Goal: Information Seeking & Learning: Learn about a topic

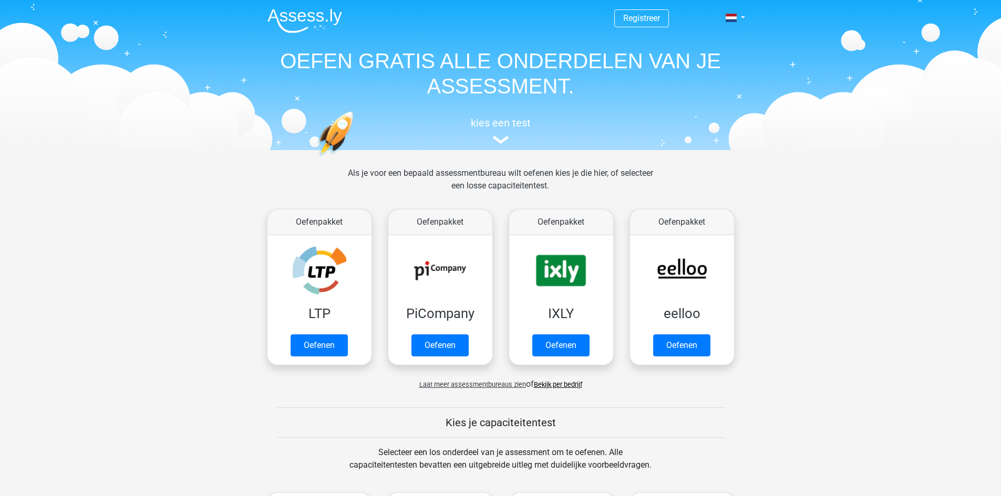
click at [458, 386] on span "Laat meer assessmentbureaus zien" at bounding box center [472, 385] width 107 height 8
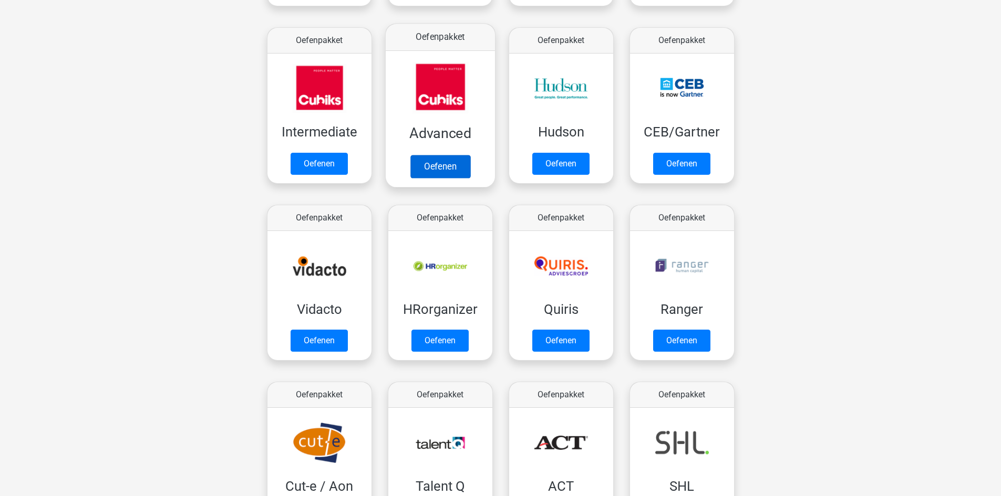
scroll to position [368, 0]
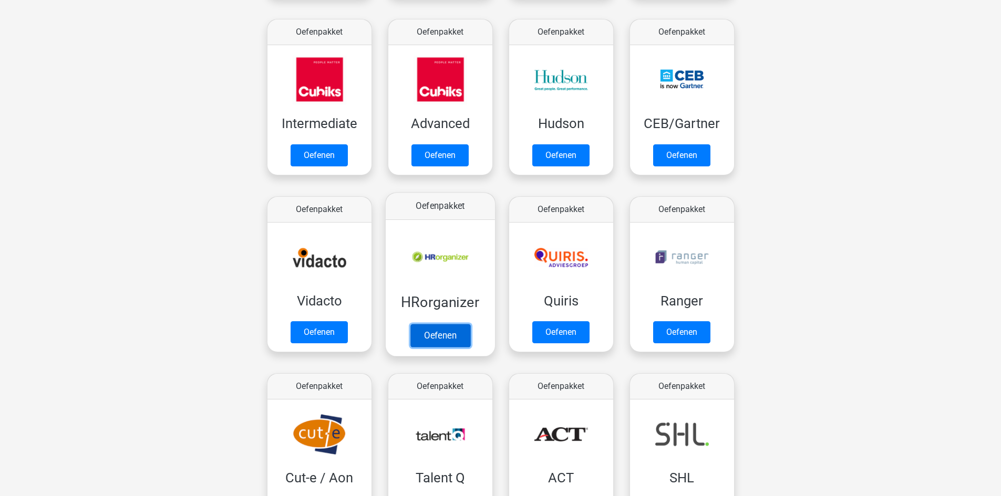
click at [448, 336] on link "Oefenen" at bounding box center [440, 335] width 60 height 23
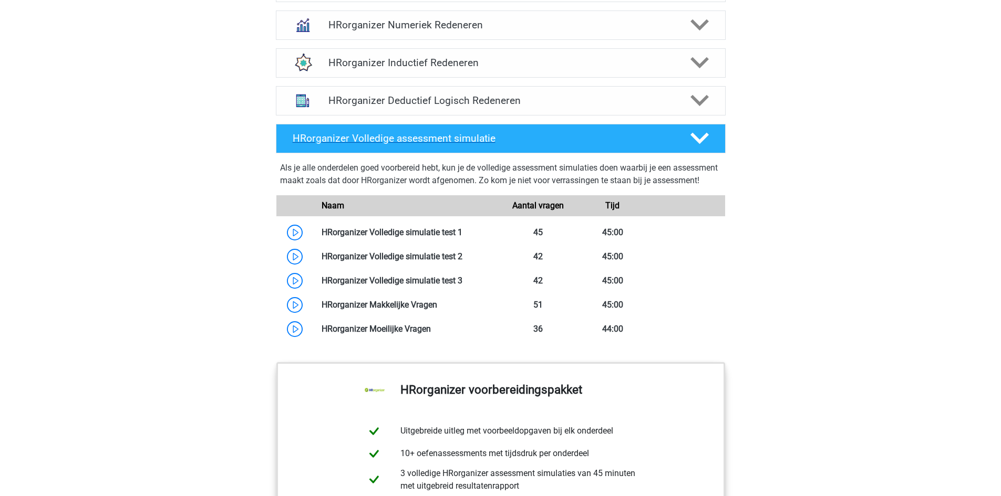
scroll to position [736, 0]
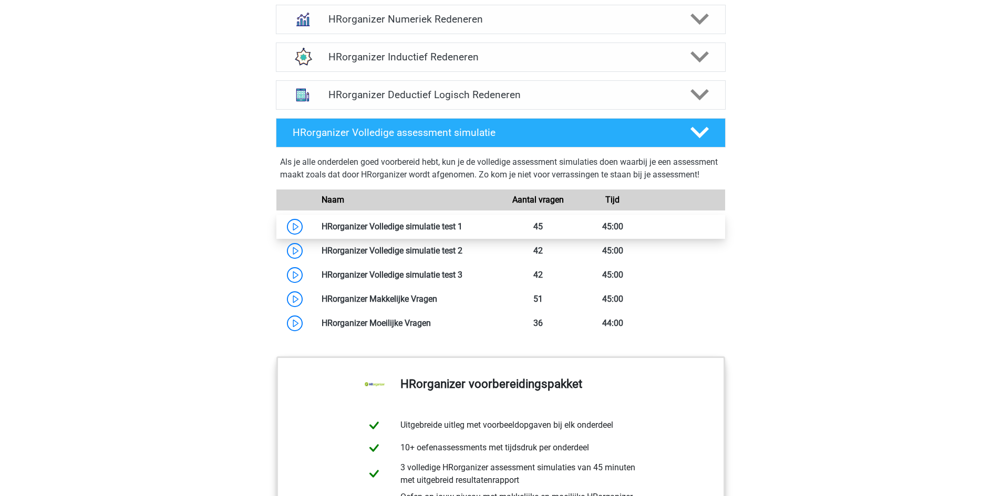
click at [462, 232] on link at bounding box center [462, 227] width 0 height 10
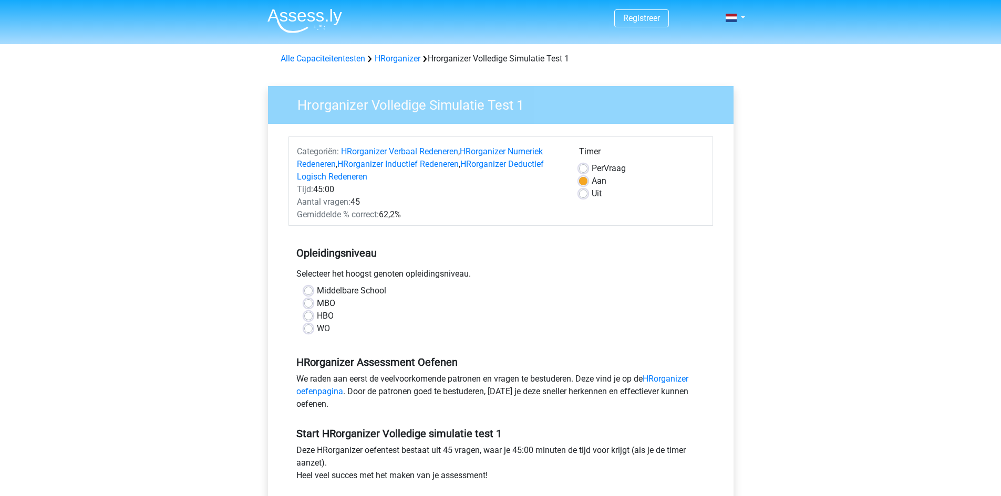
click at [317, 316] on label "HBO" at bounding box center [325, 316] width 17 height 13
click at [307, 316] on input "HBO" at bounding box center [308, 315] width 8 height 11
radio input "true"
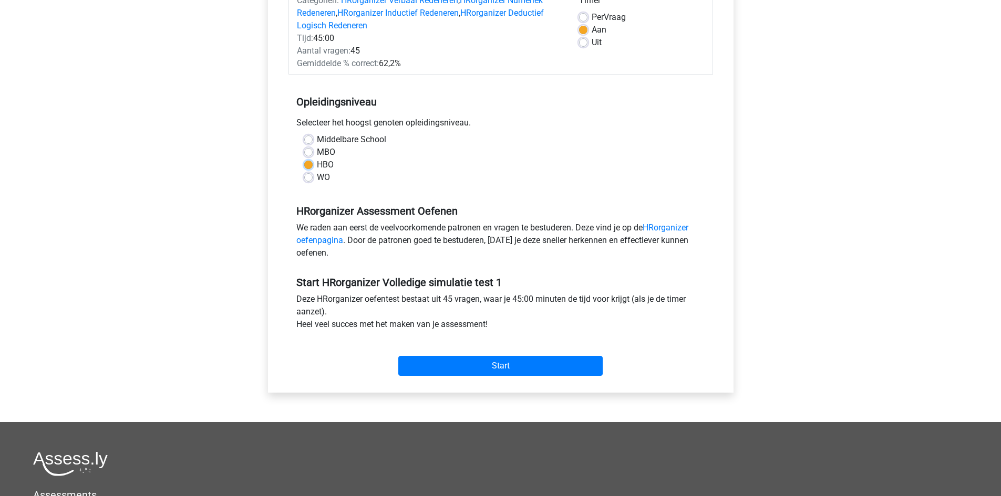
scroll to position [158, 0]
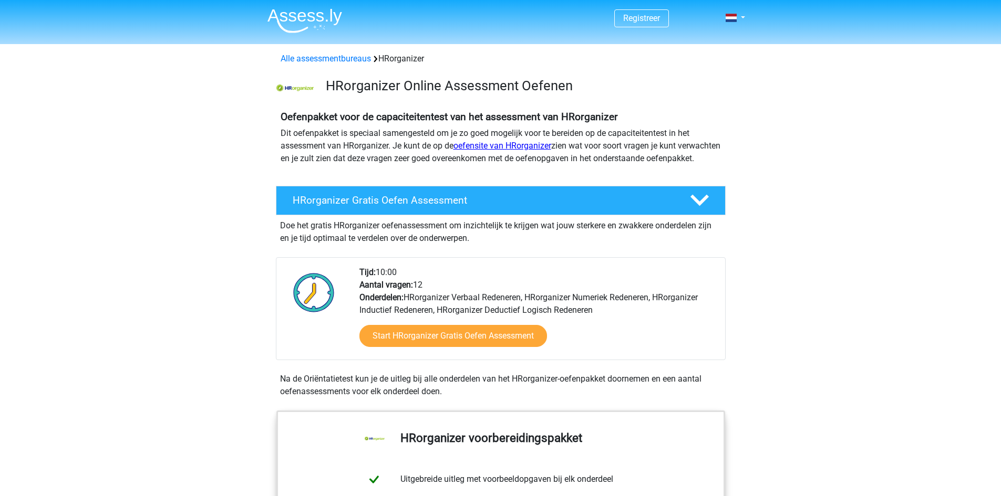
click at [499, 144] on link "oefensite van HRorganizer" at bounding box center [502, 146] width 98 height 10
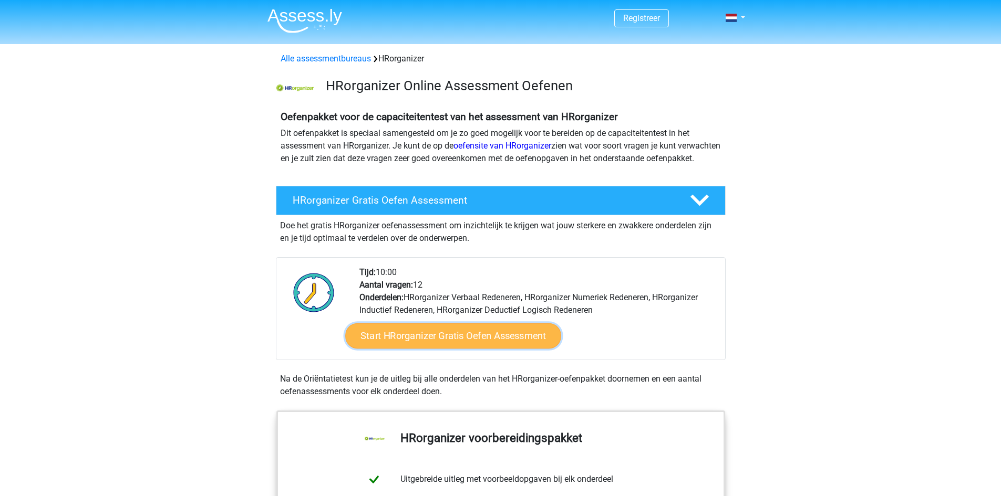
click at [495, 347] on link "Start HRorganizer Gratis Oefen Assessment" at bounding box center [453, 336] width 216 height 25
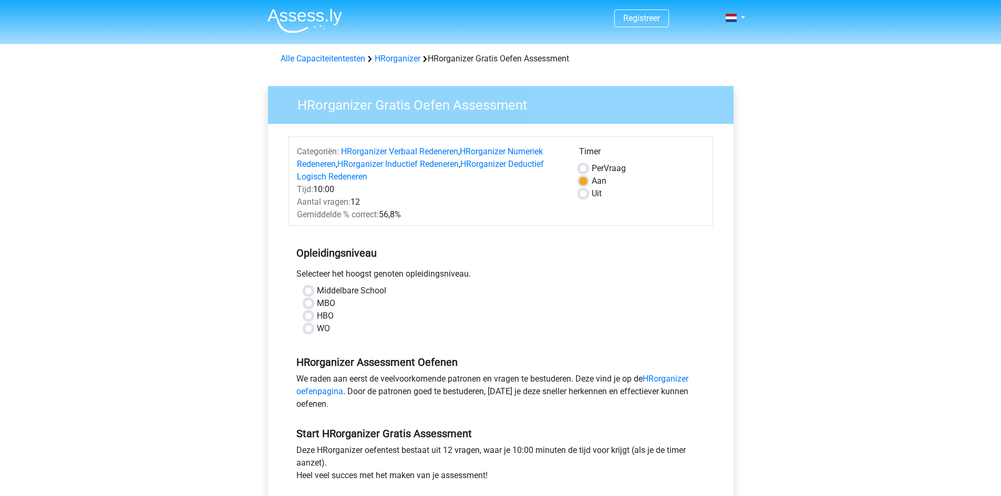
click at [323, 314] on label "HBO" at bounding box center [325, 316] width 17 height 13
click at [313, 314] on input "HBO" at bounding box center [308, 315] width 8 height 11
radio input "true"
click at [317, 329] on label "WO" at bounding box center [323, 329] width 13 height 13
click at [313, 329] on input "WO" at bounding box center [308, 328] width 8 height 11
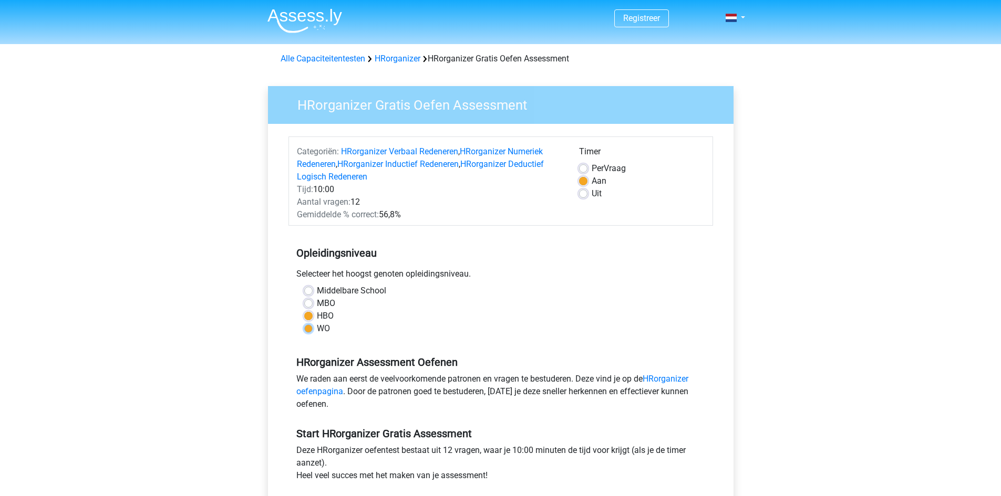
radio input "true"
click at [319, 320] on label "HBO" at bounding box center [325, 316] width 17 height 13
click at [313, 320] on input "HBO" at bounding box center [308, 315] width 8 height 11
radio input "true"
click at [317, 328] on label "WO" at bounding box center [323, 329] width 13 height 13
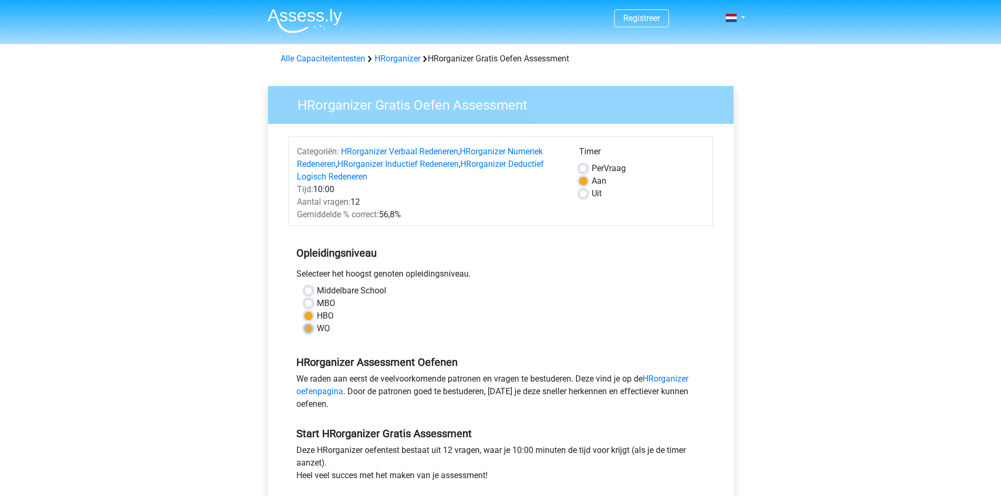
click at [313, 328] on input "WO" at bounding box center [308, 328] width 8 height 11
radio input "true"
click at [322, 308] on label "MBO" at bounding box center [326, 303] width 18 height 13
click at [313, 308] on input "MBO" at bounding box center [308, 302] width 8 height 11
radio input "true"
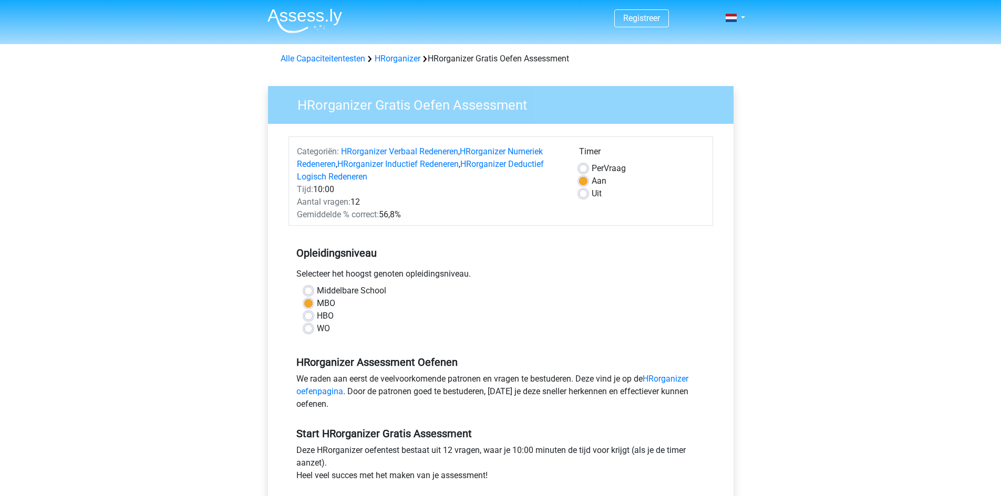
click at [323, 314] on label "HBO" at bounding box center [325, 316] width 17 height 13
click at [313, 314] on input "HBO" at bounding box center [308, 315] width 8 height 11
radio input "true"
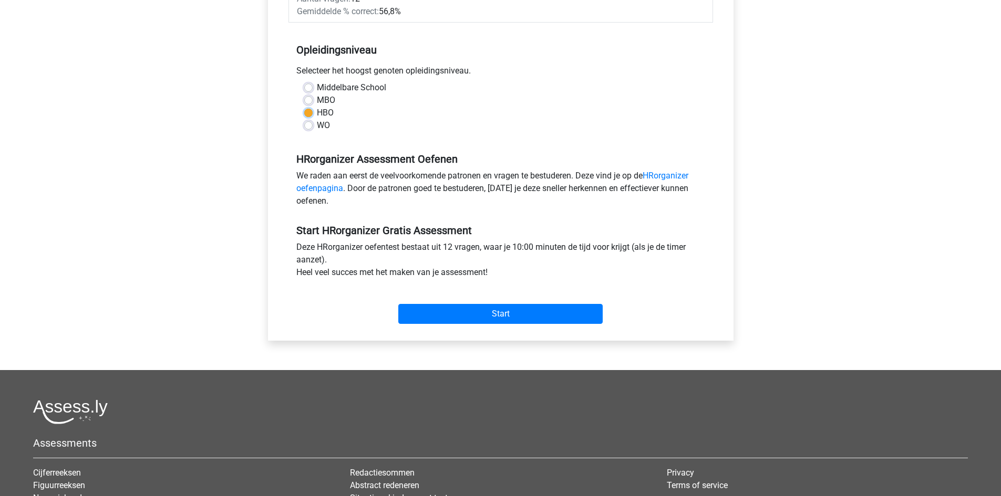
scroll to position [210, 0]
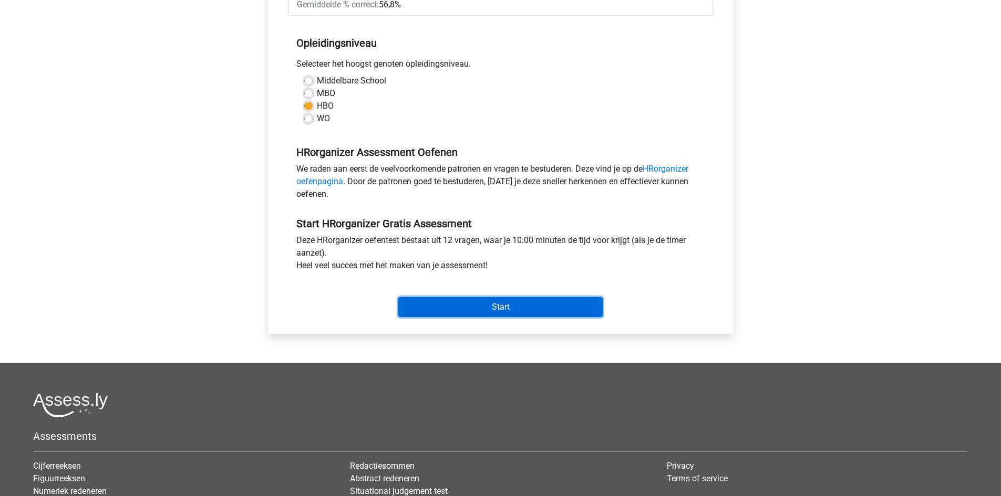
click at [516, 307] on input "Start" at bounding box center [500, 307] width 204 height 20
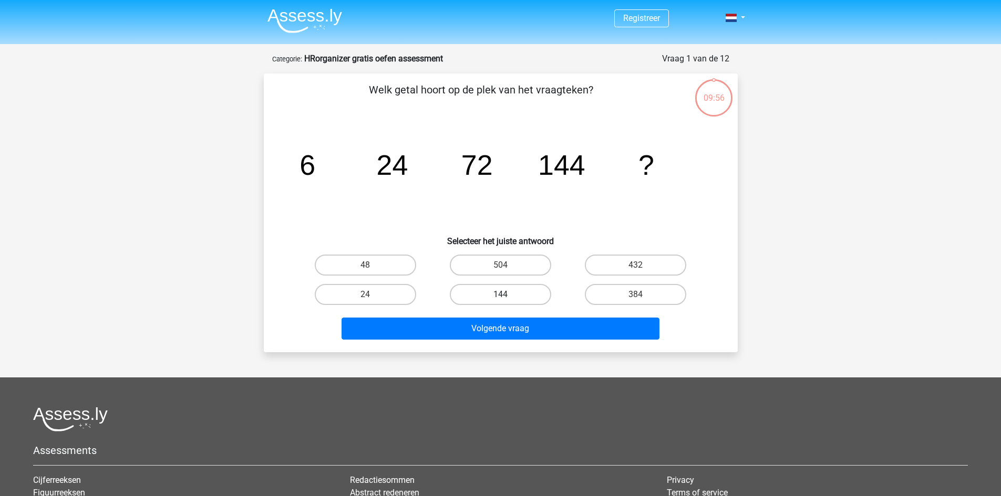
click at [488, 292] on label "144" at bounding box center [500, 294] width 101 height 21
click at [500, 295] on input "144" at bounding box center [503, 298] width 7 height 7
radio input "true"
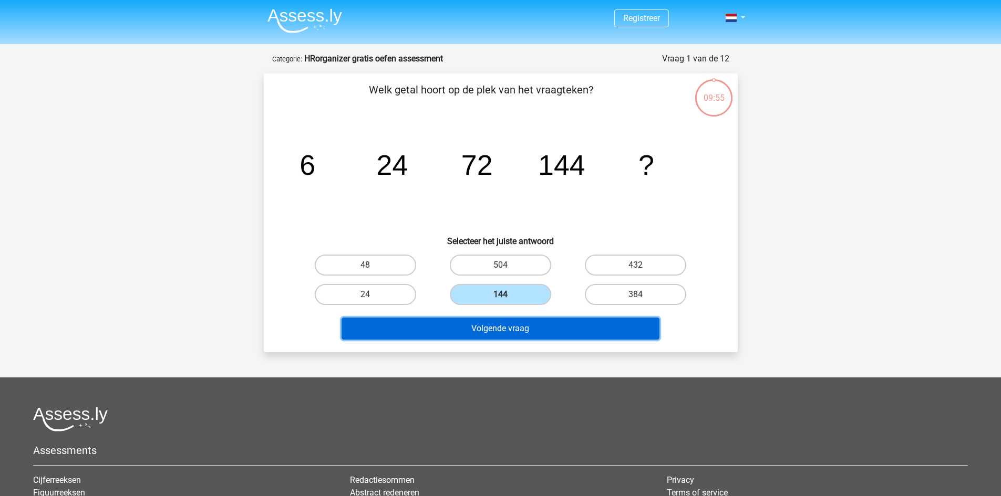
click at [506, 329] on button "Volgende vraag" at bounding box center [501, 329] width 318 height 22
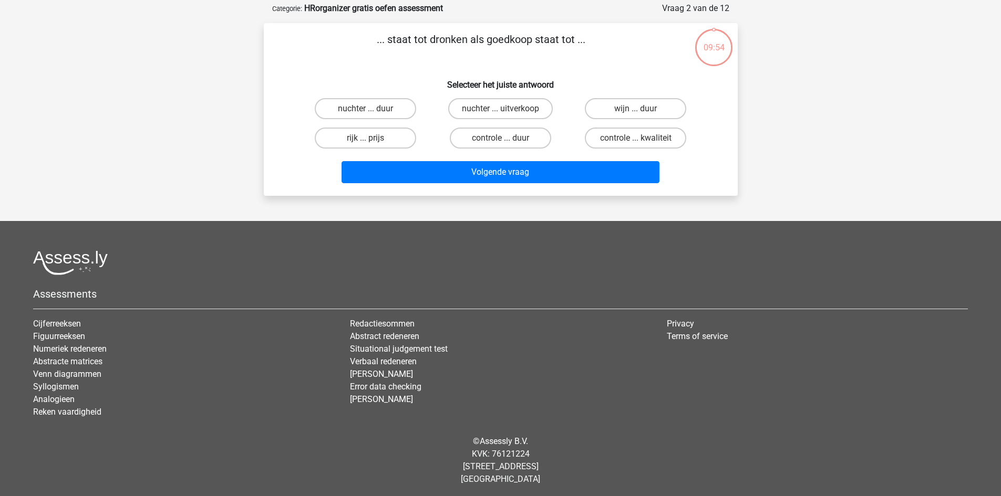
scroll to position [53, 0]
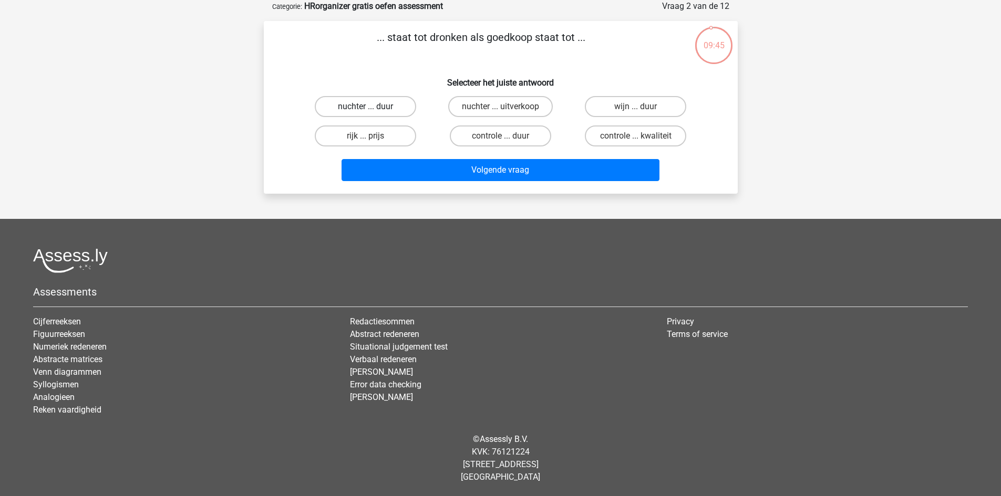
click at [364, 108] on label "nuchter ... duur" at bounding box center [365, 106] width 101 height 21
click at [365, 108] on input "nuchter ... duur" at bounding box center [368, 110] width 7 height 7
radio input "true"
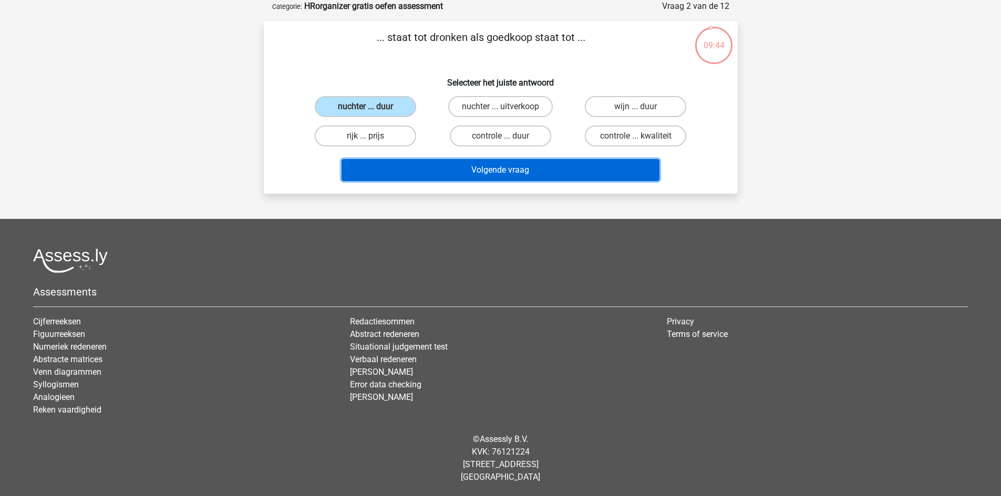
click at [491, 172] on button "Volgende vraag" at bounding box center [501, 170] width 318 height 22
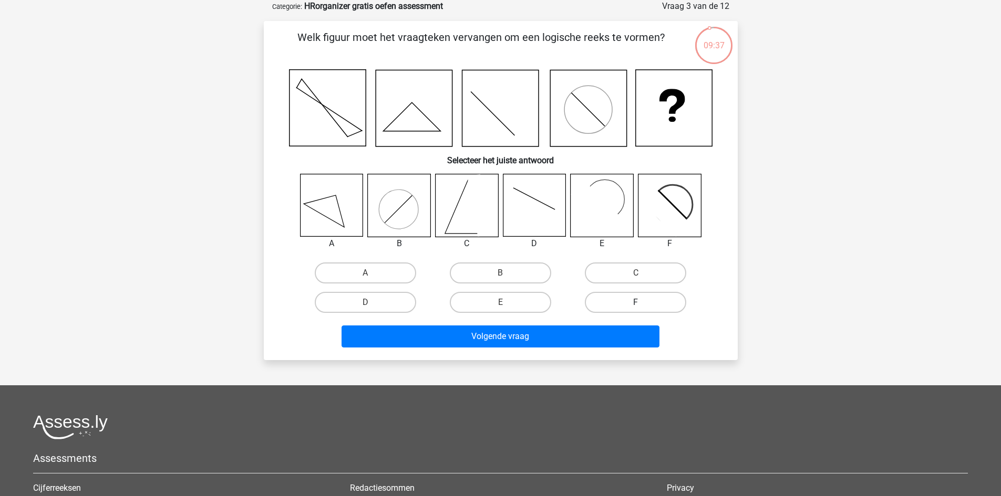
click at [618, 302] on label "F" at bounding box center [635, 302] width 101 height 21
click at [636, 303] on input "F" at bounding box center [639, 306] width 7 height 7
radio input "true"
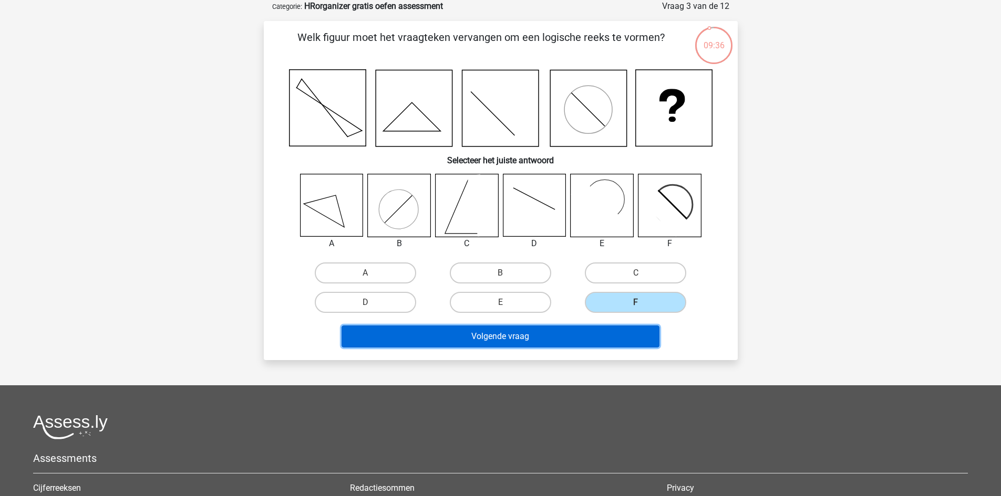
click at [576, 336] on button "Volgende vraag" at bounding box center [501, 337] width 318 height 22
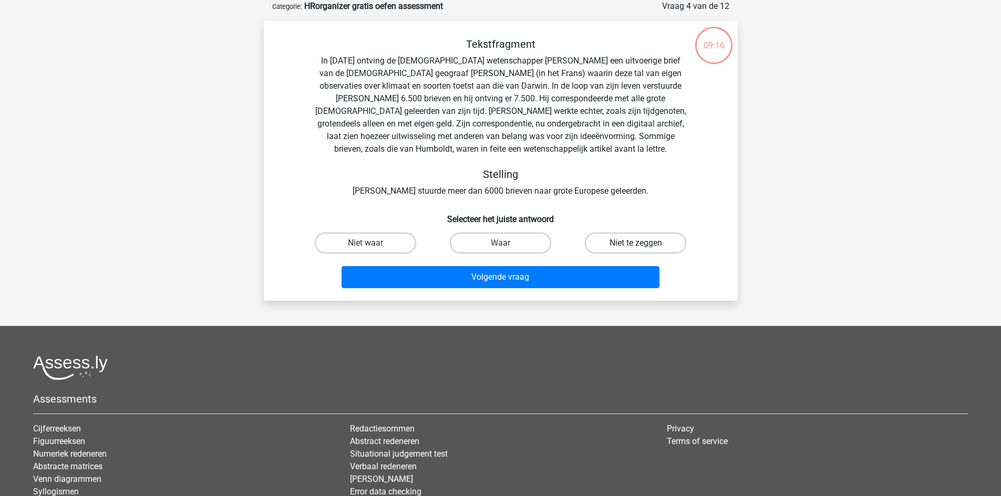
click at [643, 242] on label "Niet te zeggen" at bounding box center [635, 243] width 101 height 21
click at [643, 243] on input "Niet te zeggen" at bounding box center [639, 246] width 7 height 7
radio input "true"
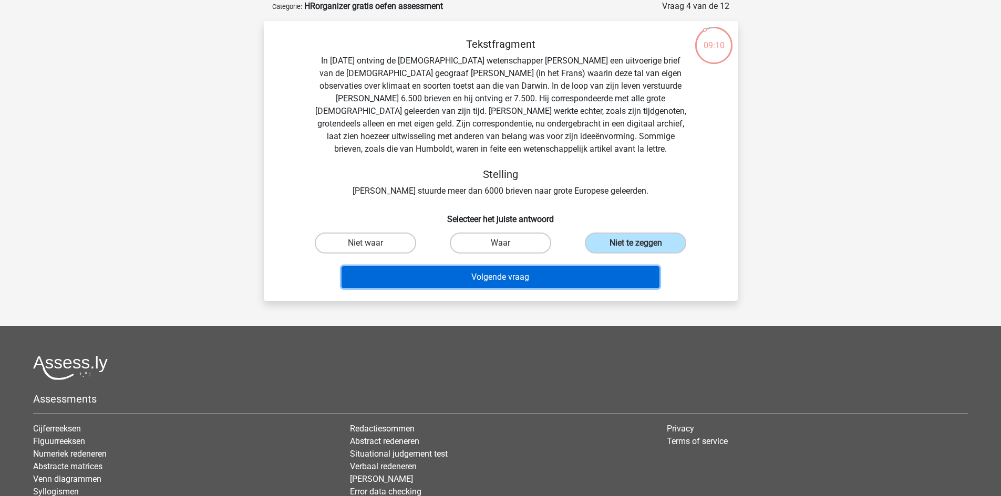
click at [555, 276] on button "Volgende vraag" at bounding box center [501, 277] width 318 height 22
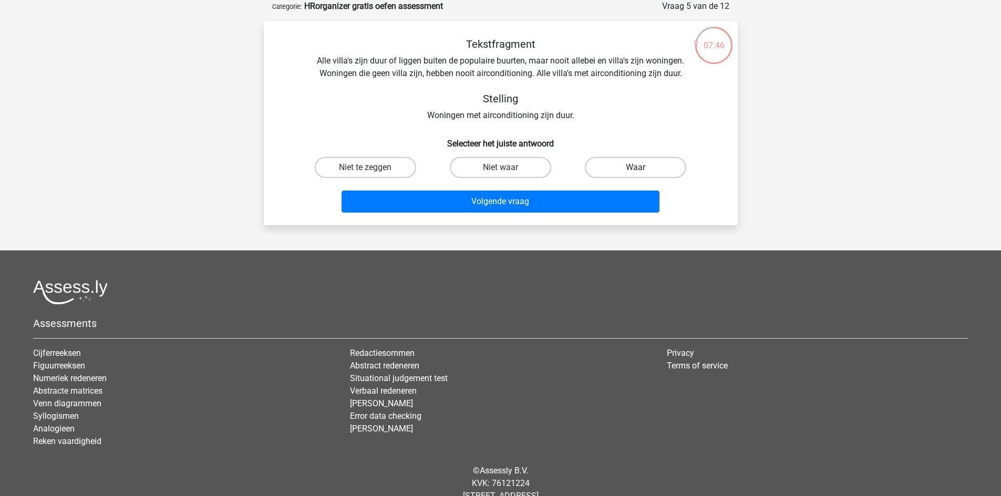
click at [618, 160] on label "Waar" at bounding box center [635, 167] width 101 height 21
click at [636, 168] on input "Waar" at bounding box center [639, 171] width 7 height 7
radio input "true"
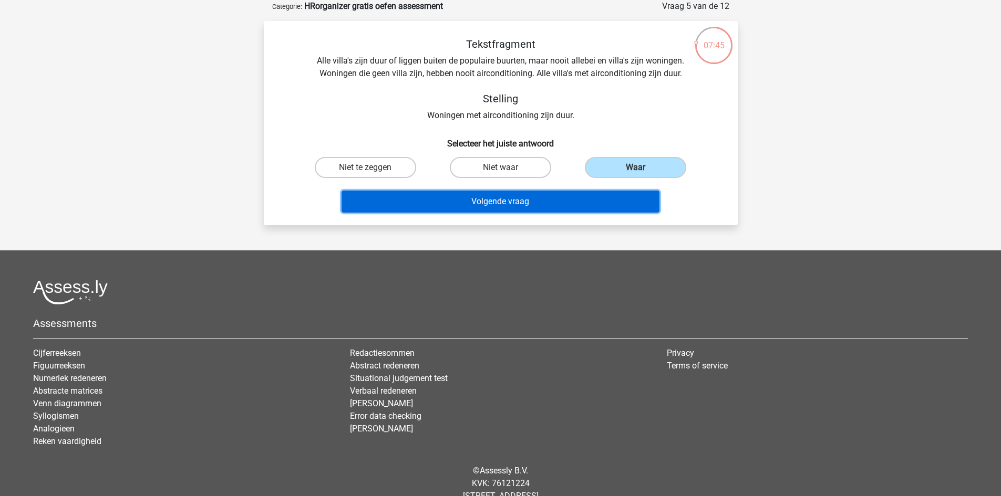
click at [589, 205] on button "Volgende vraag" at bounding box center [501, 202] width 318 height 22
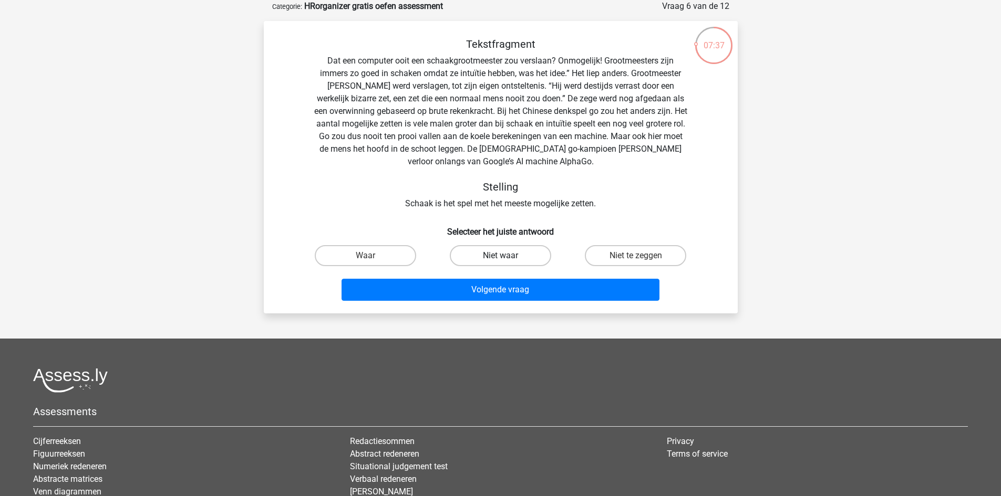
click at [496, 251] on label "Niet waar" at bounding box center [500, 255] width 101 height 21
click at [500, 256] on input "Niet waar" at bounding box center [503, 259] width 7 height 7
radio input "true"
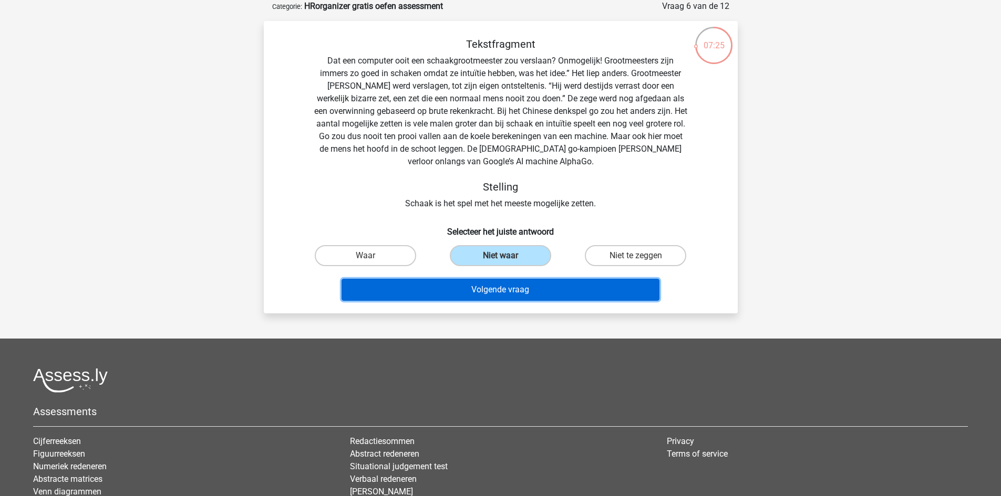
click at [525, 290] on button "Volgende vraag" at bounding box center [501, 290] width 318 height 22
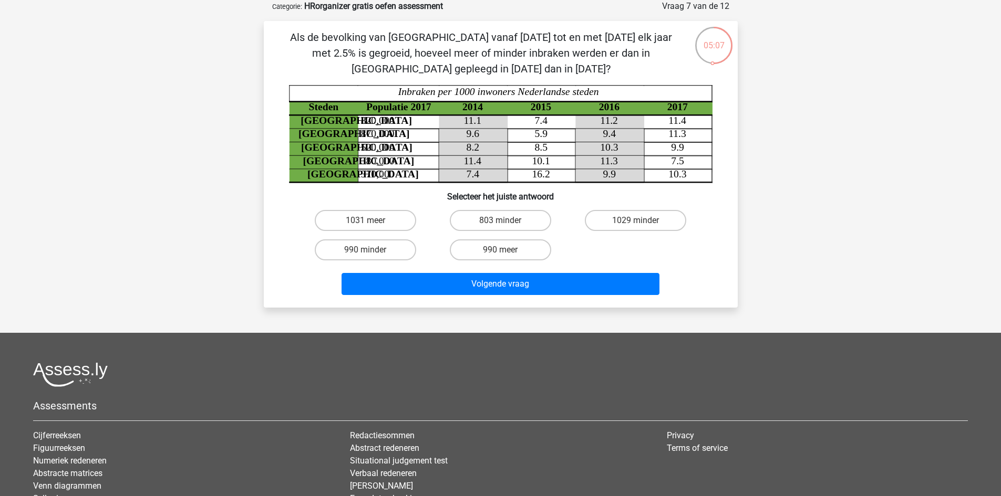
click at [500, 222] on input "803 minder" at bounding box center [503, 224] width 7 height 7
radio input "true"
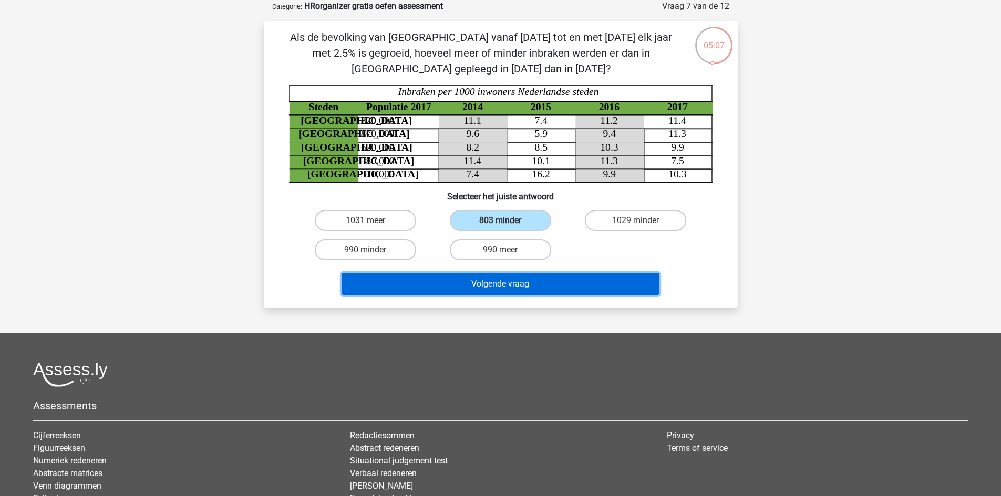
click at [502, 279] on button "Volgende vraag" at bounding box center [501, 284] width 318 height 22
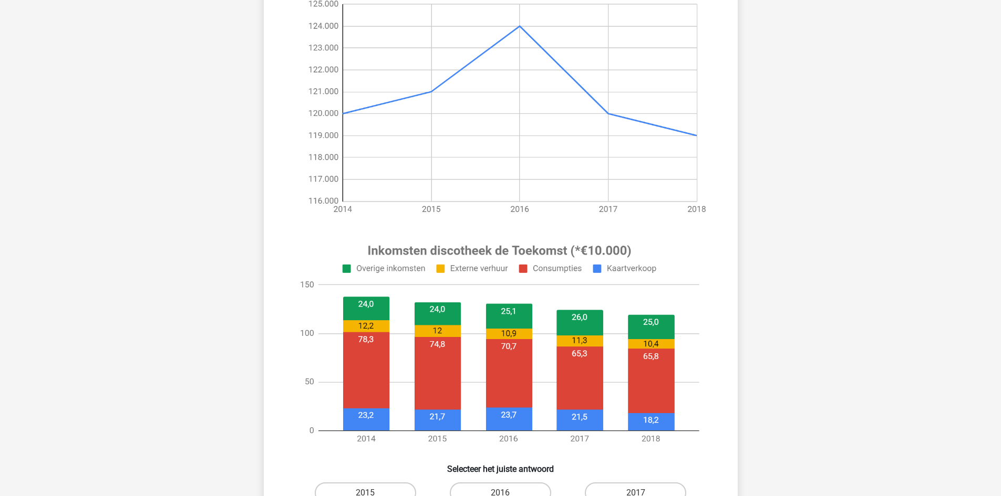
scroll to position [210, 0]
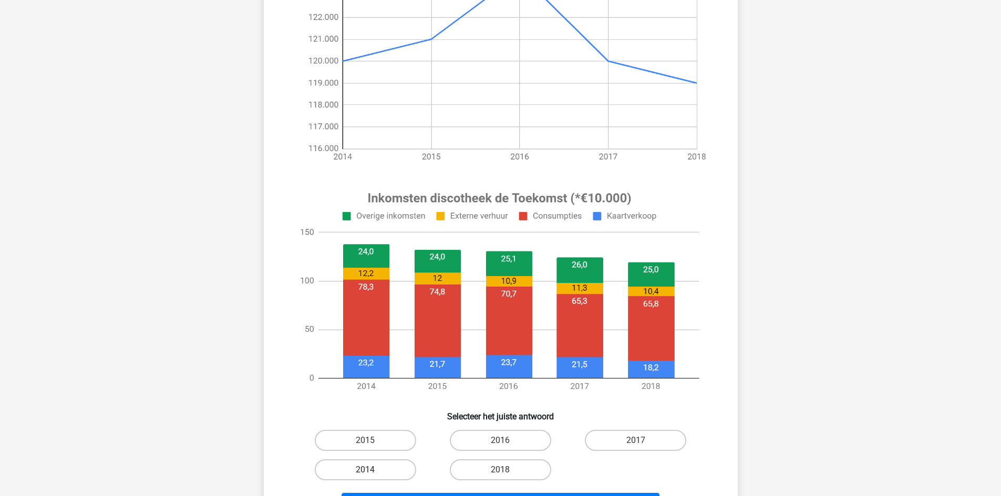
click at [361, 470] on label "2014" at bounding box center [365, 470] width 101 height 21
click at [365, 470] on input "2014" at bounding box center [368, 473] width 7 height 7
radio input "true"
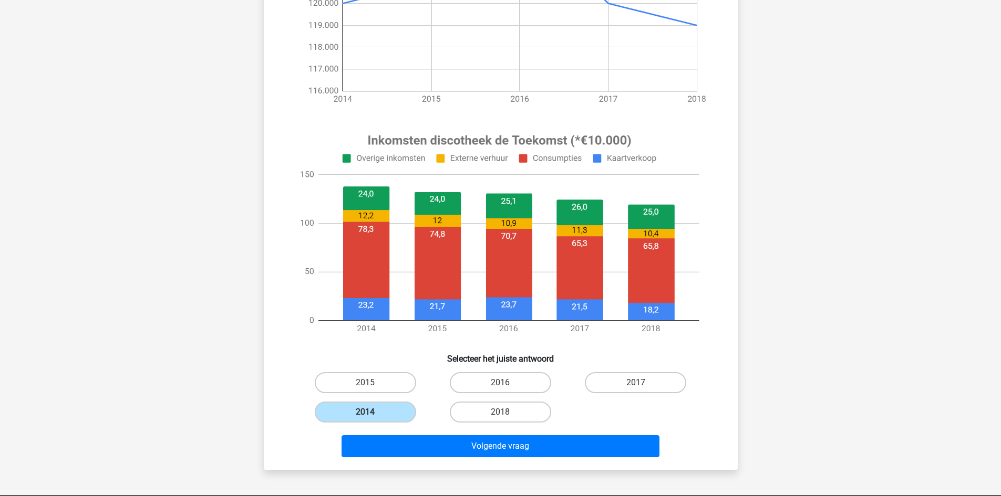
scroll to position [368, 0]
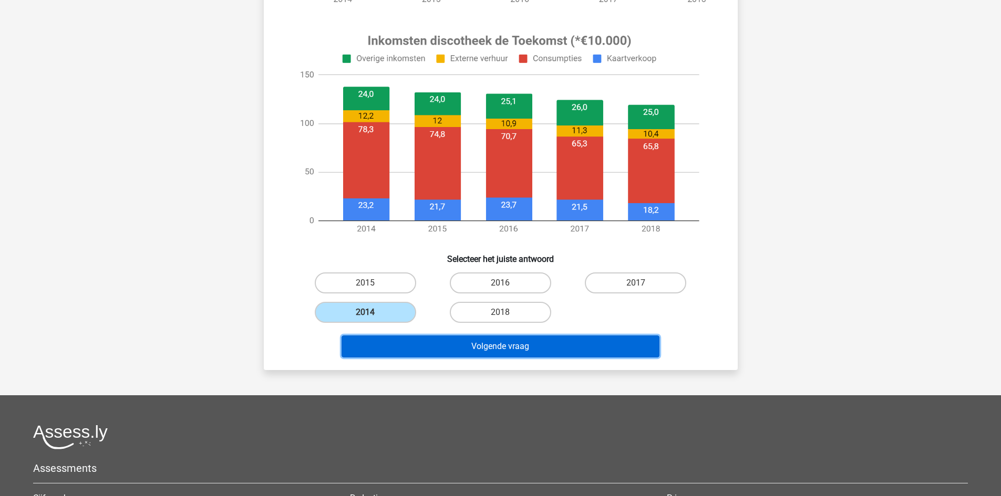
click at [485, 350] on button "Volgende vraag" at bounding box center [501, 347] width 318 height 22
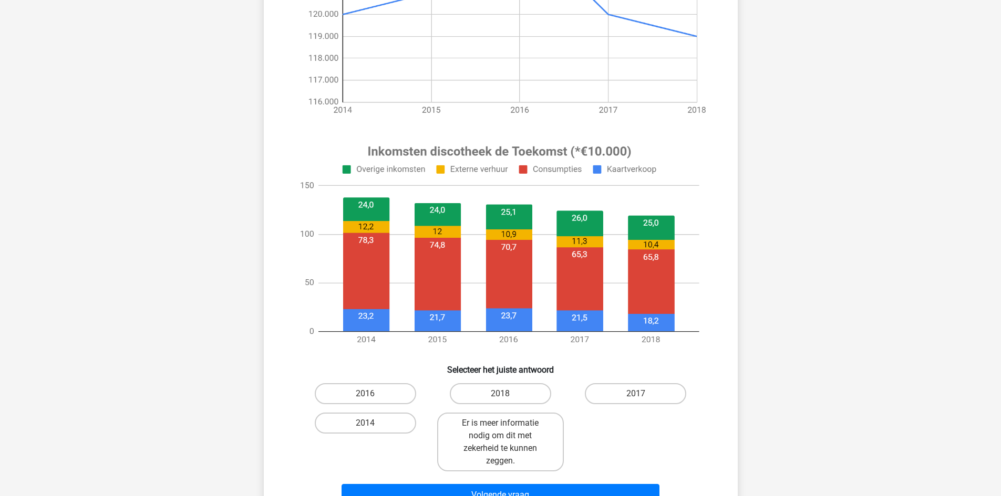
scroll to position [263, 0]
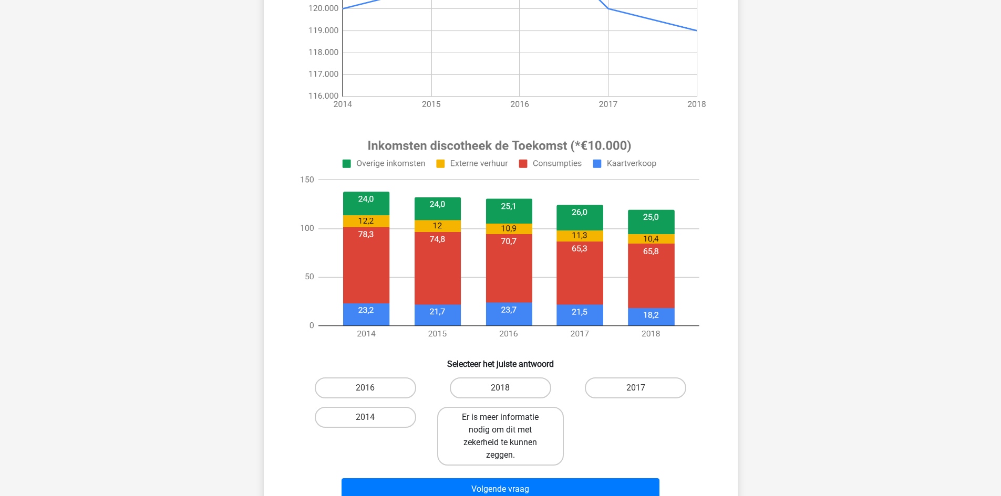
click at [519, 439] on label "Er is meer informatie nodig om dit met zekerheid te kunnen zeggen." at bounding box center [500, 436] width 127 height 59
click at [507, 425] on input "Er is meer informatie nodig om dit met zekerheid te kunnen zeggen." at bounding box center [503, 421] width 7 height 7
radio input "true"
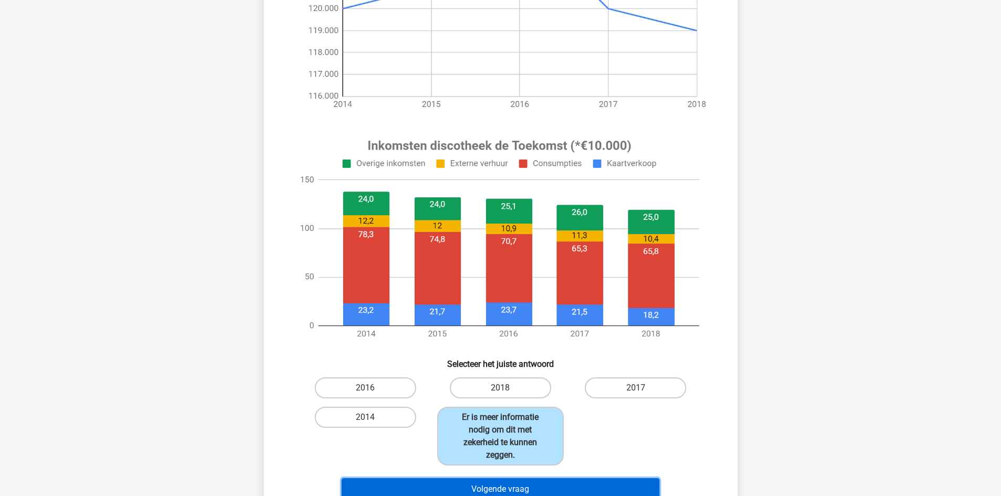
click at [525, 483] on button "Volgende vraag" at bounding box center [501, 490] width 318 height 22
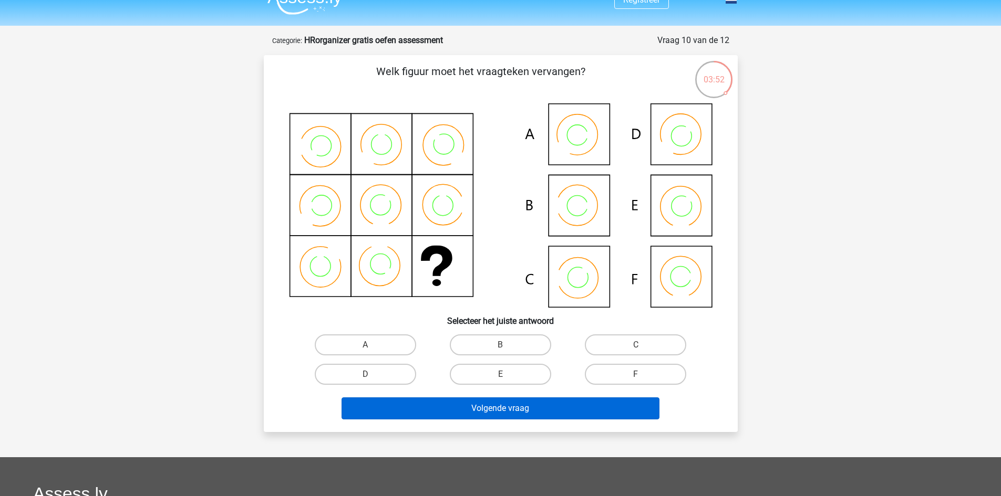
scroll to position [0, 0]
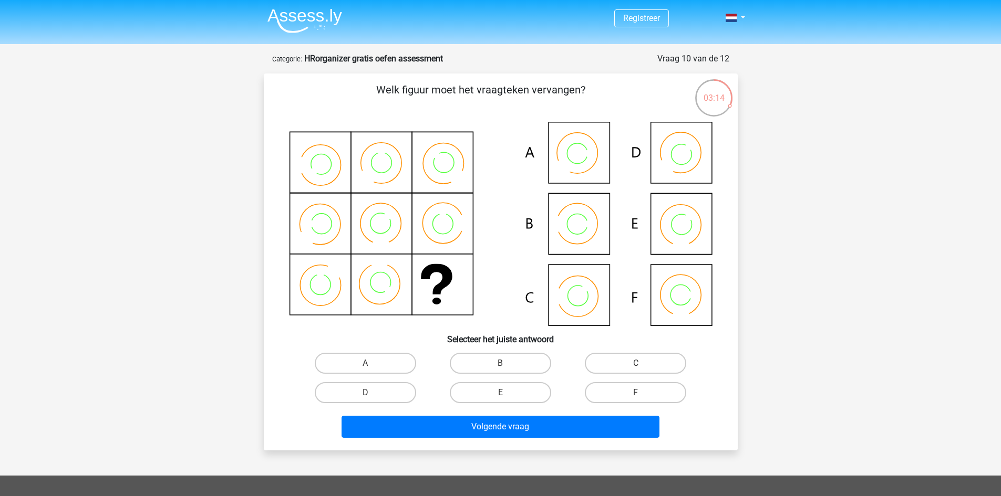
click at [575, 300] on icon at bounding box center [500, 224] width 423 height 204
click at [627, 363] on label "C" at bounding box center [635, 363] width 101 height 21
click at [636, 364] on input "C" at bounding box center [639, 367] width 7 height 7
radio input "true"
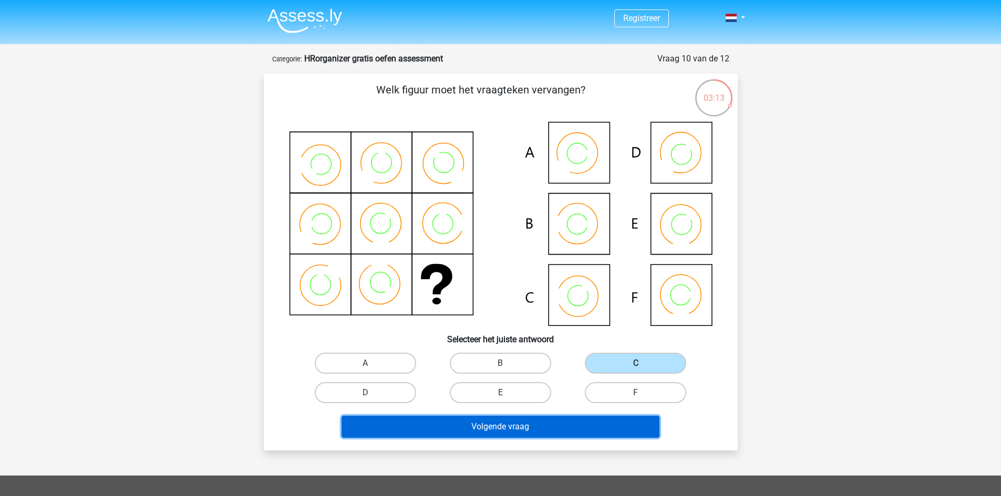
click at [557, 426] on button "Volgende vraag" at bounding box center [501, 427] width 318 height 22
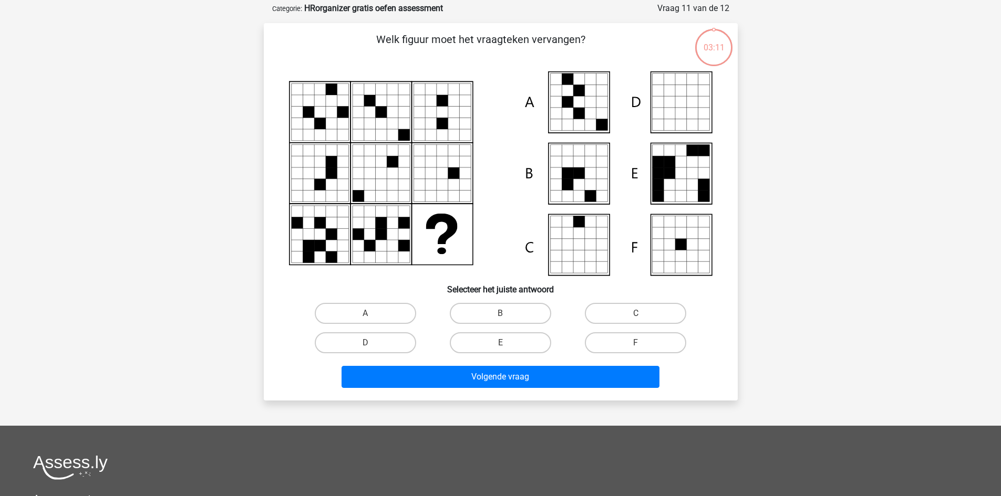
scroll to position [53, 0]
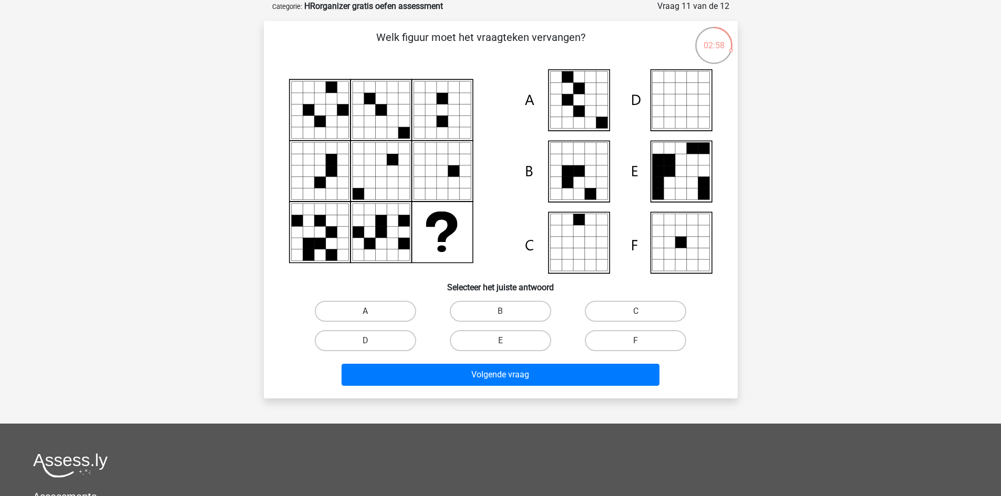
click at [380, 307] on label "A" at bounding box center [365, 311] width 101 height 21
click at [372, 312] on input "A" at bounding box center [368, 315] width 7 height 7
radio input "true"
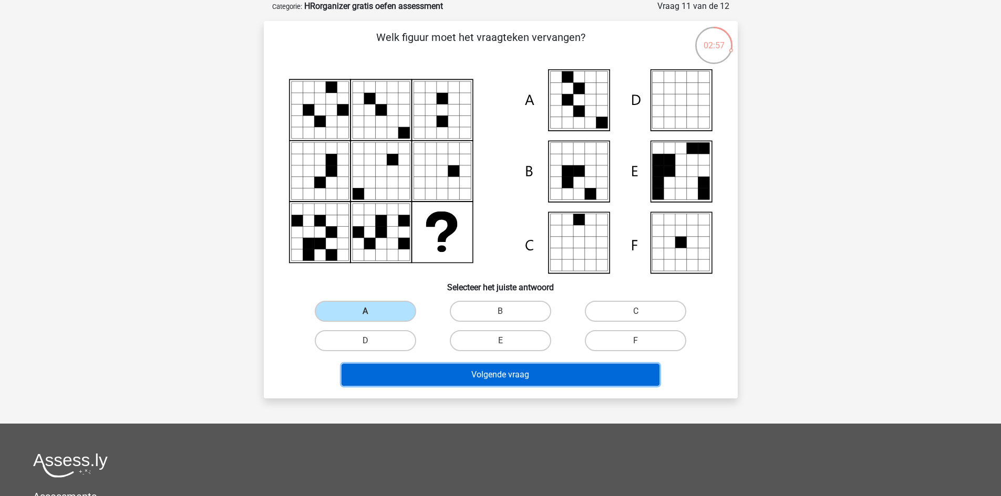
click at [492, 374] on button "Volgende vraag" at bounding box center [501, 375] width 318 height 22
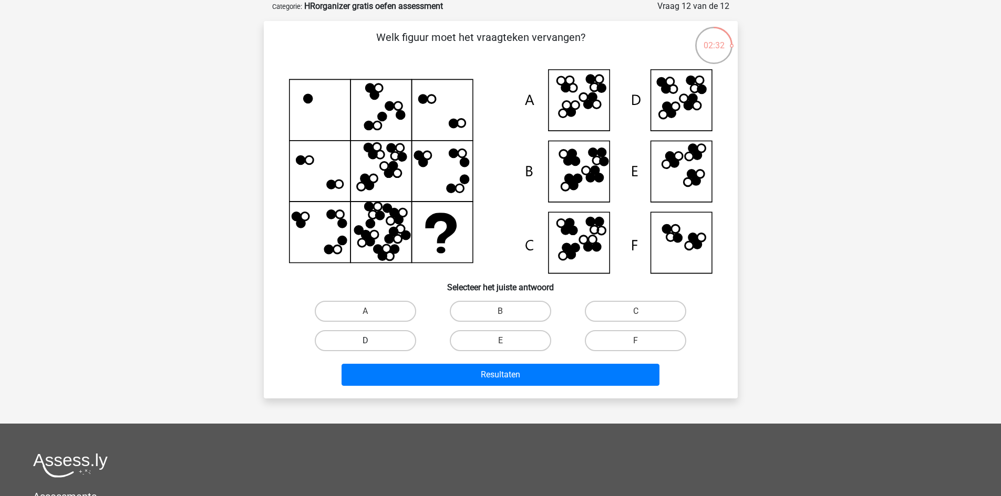
click at [381, 339] on label "D" at bounding box center [365, 340] width 101 height 21
click at [372, 341] on input "D" at bounding box center [368, 344] width 7 height 7
radio input "true"
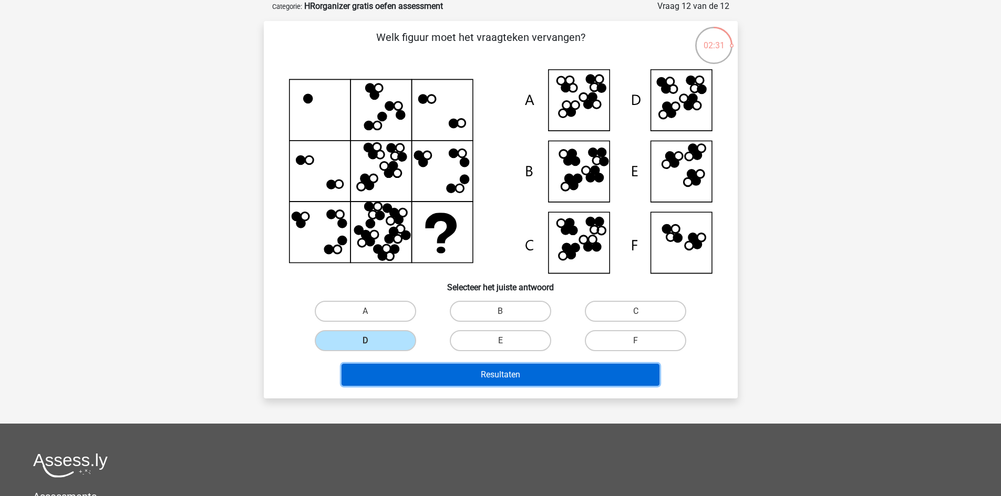
click at [491, 376] on button "Resultaten" at bounding box center [501, 375] width 318 height 22
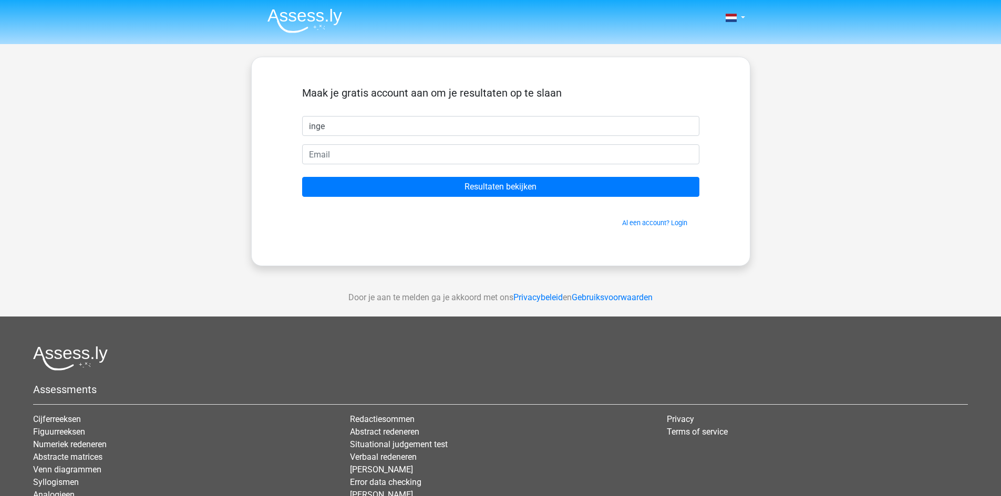
type input "[PERSON_NAME]"
click at [324, 154] on input "email" at bounding box center [500, 154] width 397 height 20
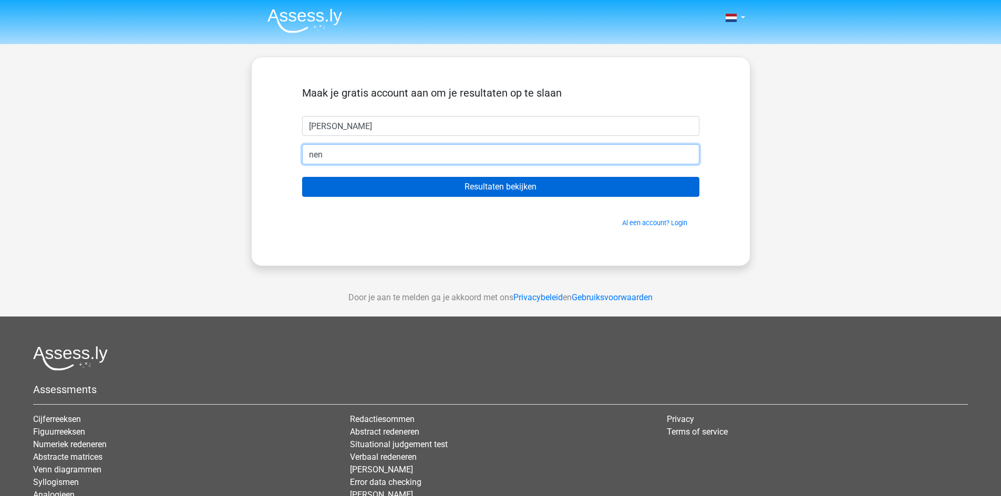
type input "[EMAIL_ADDRESS][DOMAIN_NAME]"
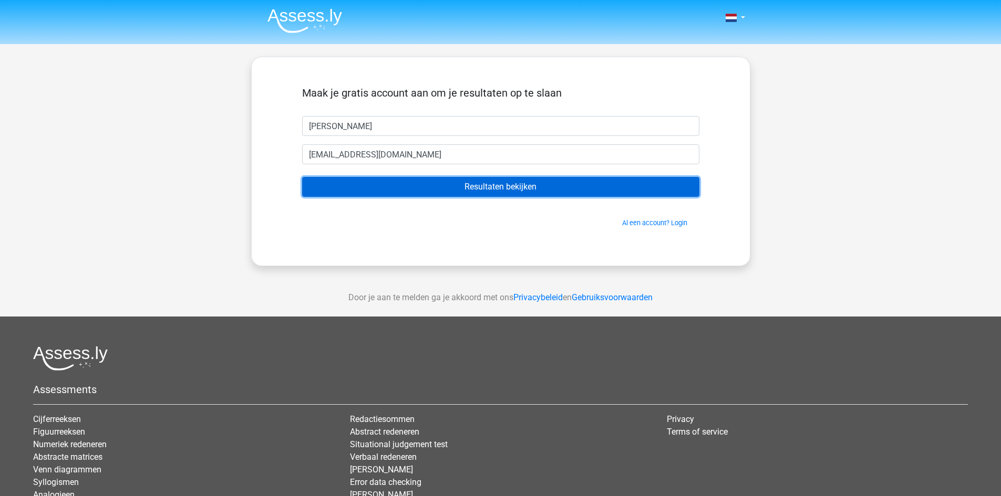
click at [480, 180] on input "Resultaten bekijken" at bounding box center [500, 187] width 397 height 20
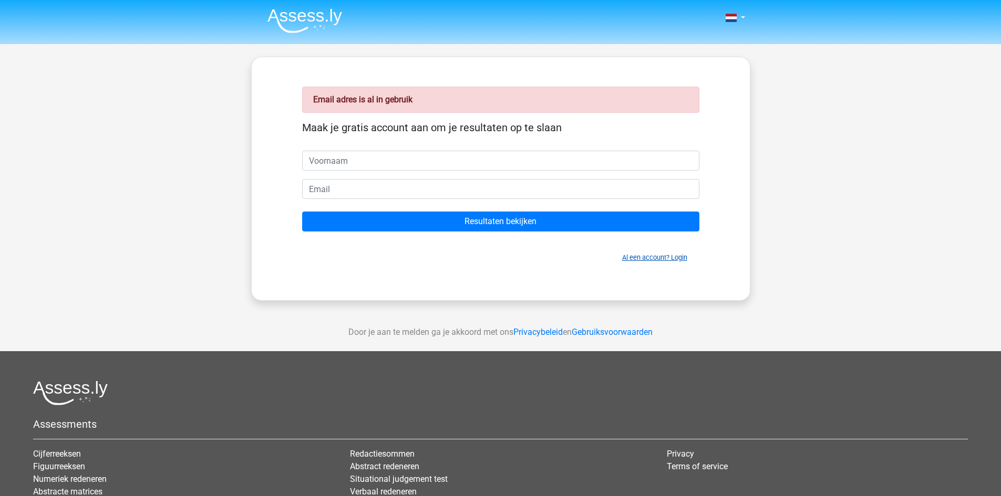
click at [680, 257] on link "Al een account? Login" at bounding box center [654, 258] width 65 height 8
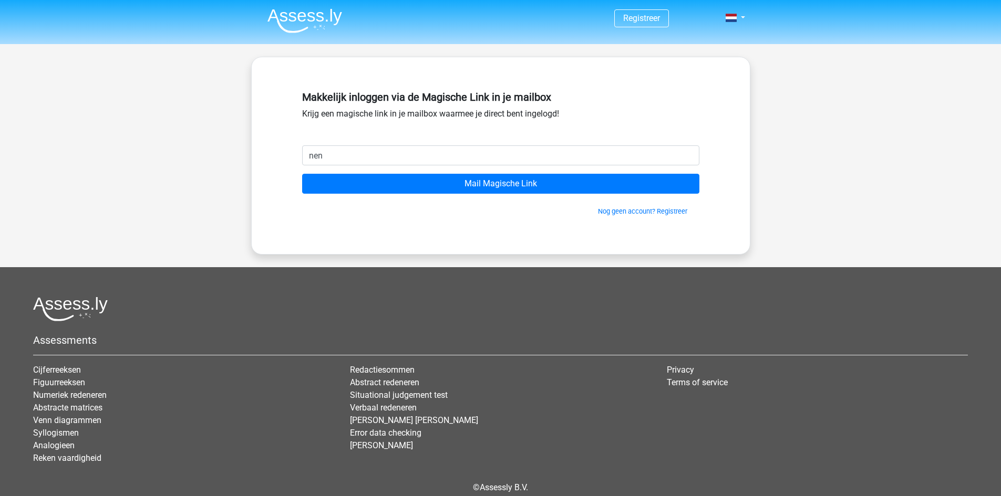
type input "[EMAIL_ADDRESS][DOMAIN_NAME]"
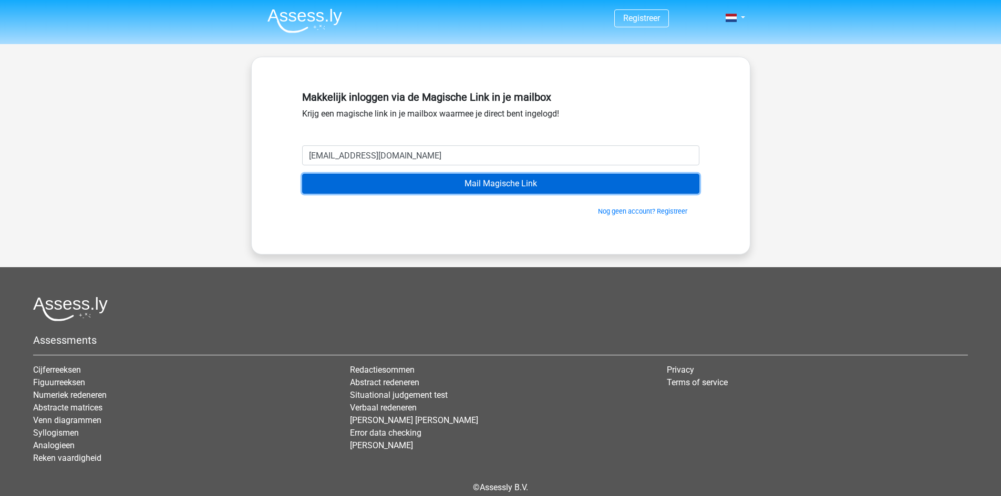
click at [493, 183] on input "Mail Magische Link" at bounding box center [500, 184] width 397 height 20
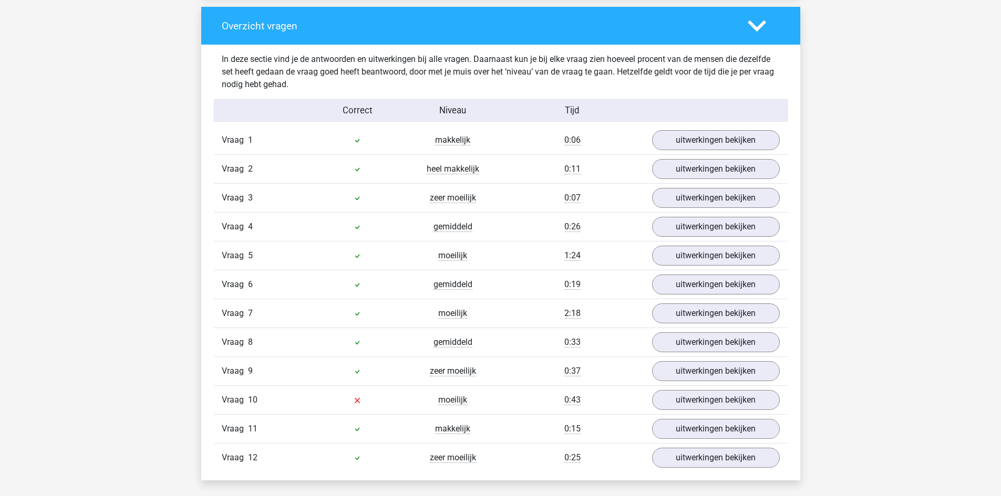
scroll to position [1208, 0]
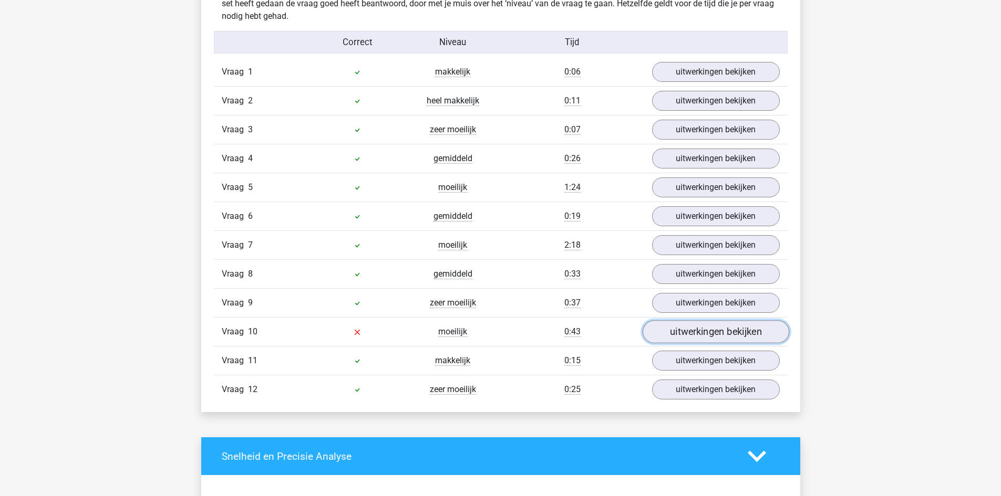
click at [666, 330] on link "uitwerkingen bekijken" at bounding box center [715, 331] width 147 height 23
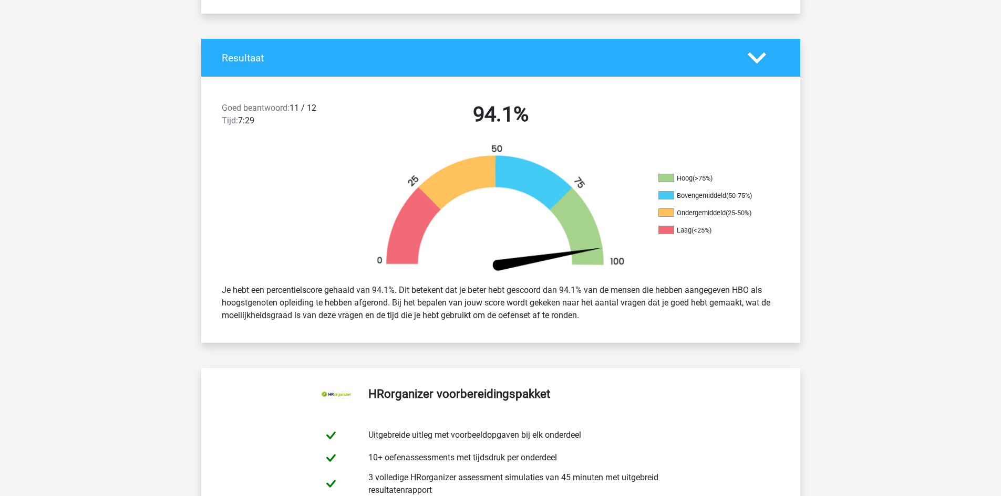
scroll to position [0, 0]
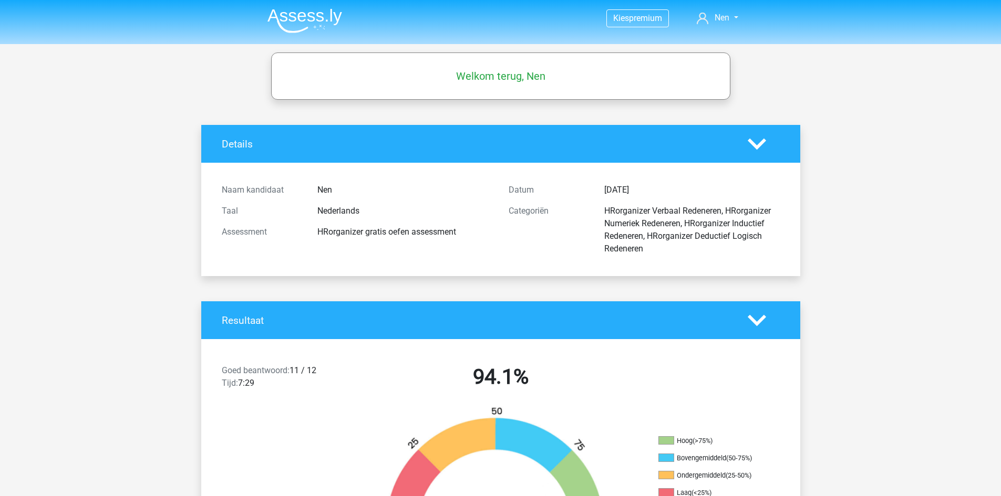
click at [311, 17] on img at bounding box center [304, 20] width 75 height 25
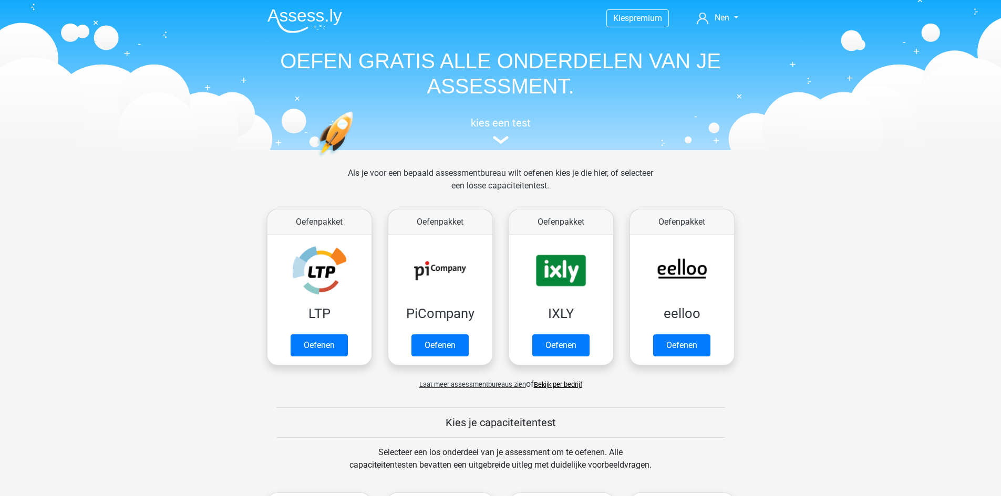
click at [471, 385] on span "Laat meer assessmentbureaus zien" at bounding box center [472, 385] width 107 height 8
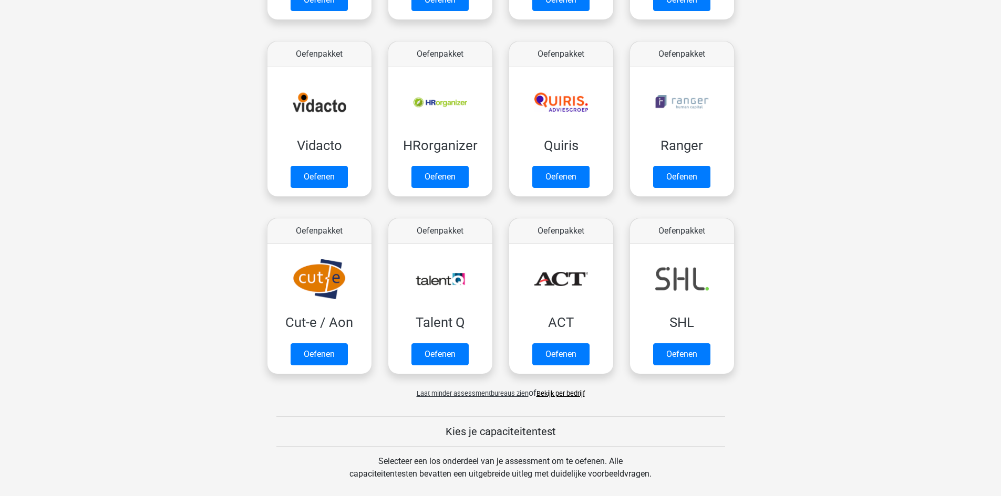
scroll to position [525, 0]
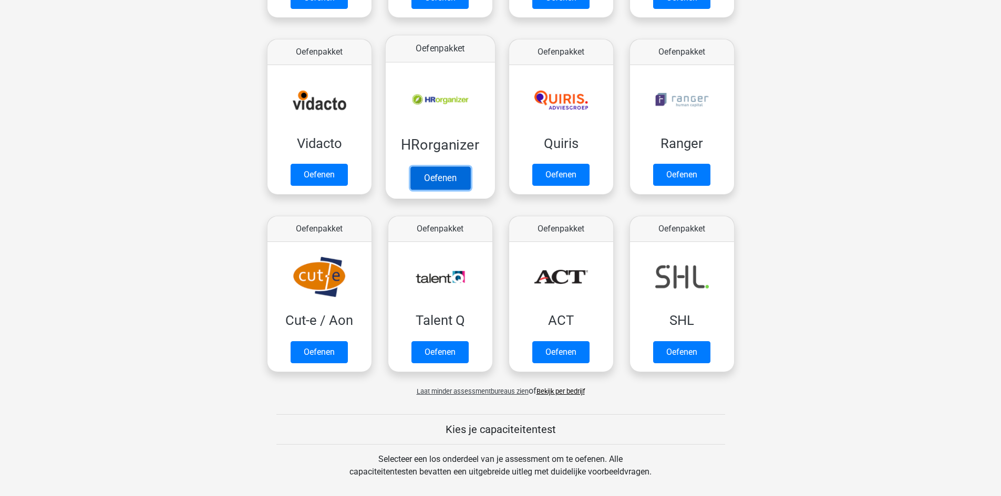
click at [442, 173] on link "Oefenen" at bounding box center [440, 178] width 60 height 23
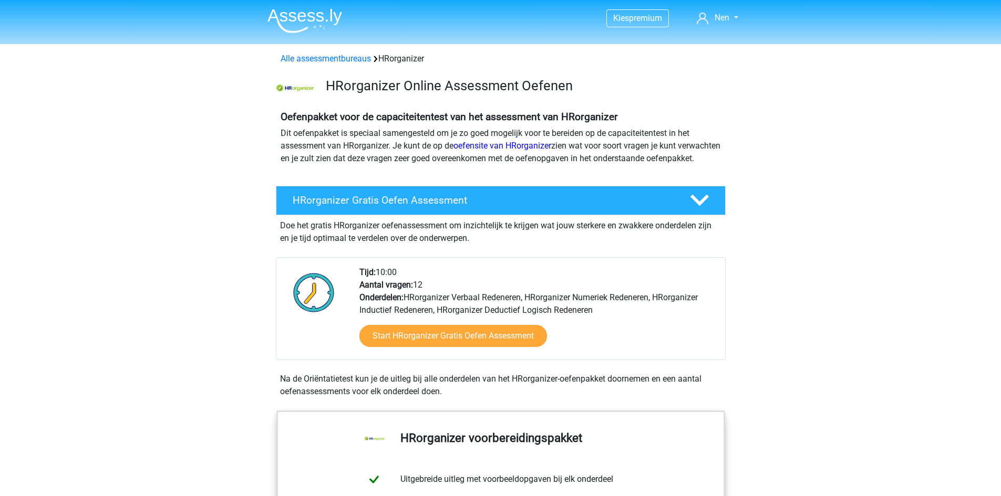
drag, startPoint x: 0, startPoint y: 0, endPoint x: 395, endPoint y: 191, distance: 438.2
click at [395, 182] on div "Oefenpakket voor de capaciteitentest van het assessment van HRorganizer Dit oef…" at bounding box center [500, 141] width 499 height 79
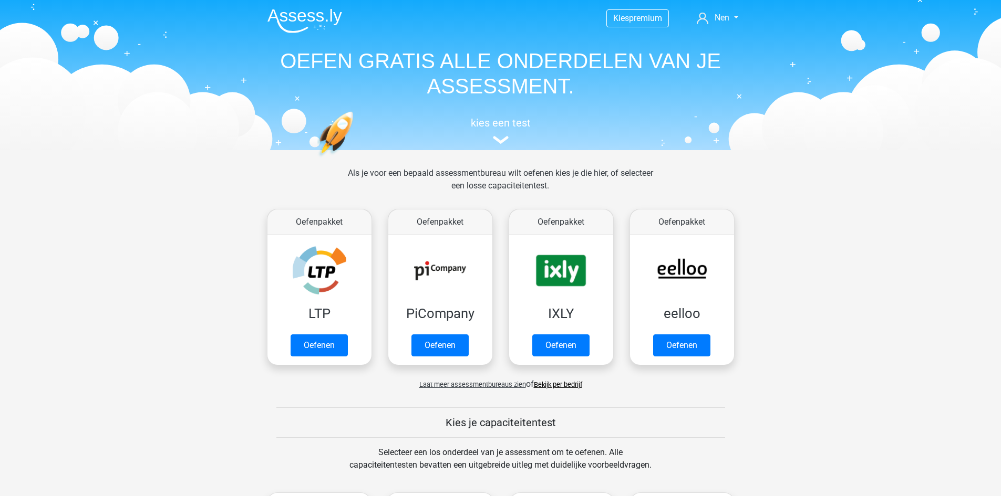
scroll to position [525, 0]
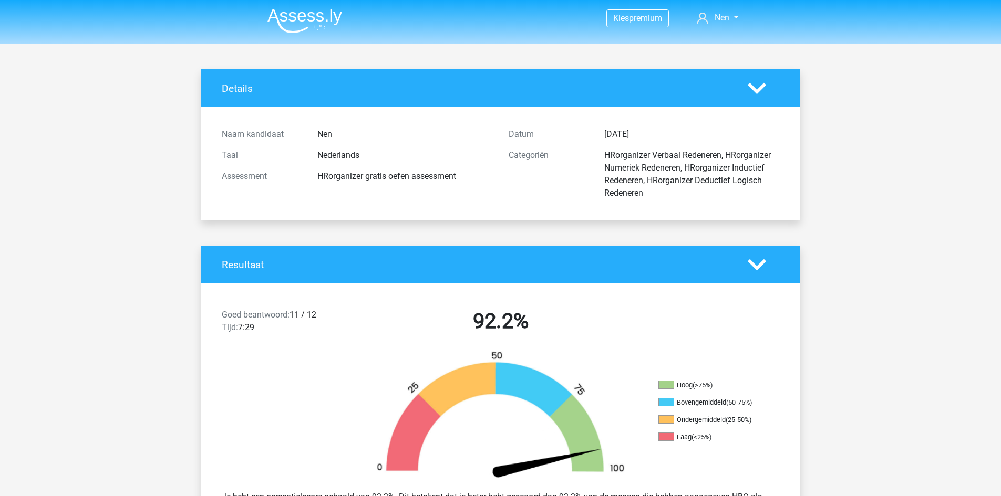
click at [308, 19] on img at bounding box center [304, 20] width 75 height 25
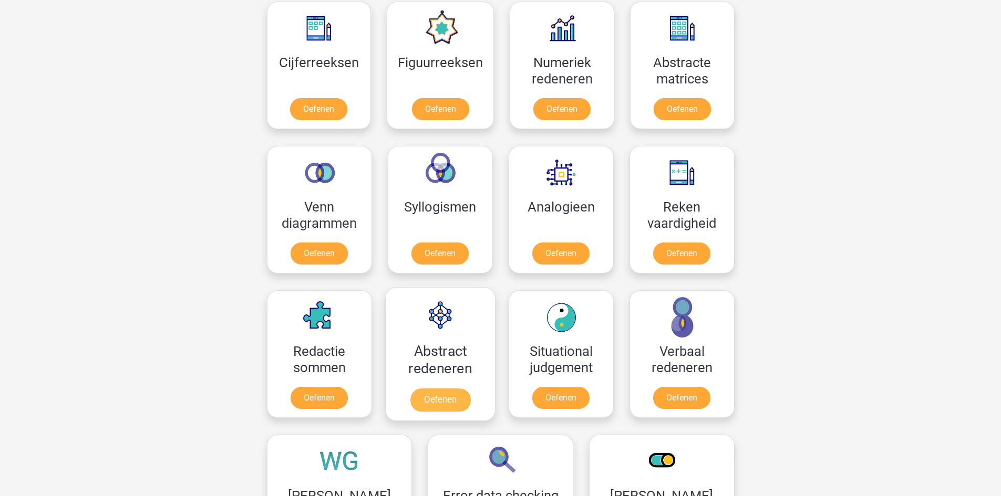
scroll to position [473, 0]
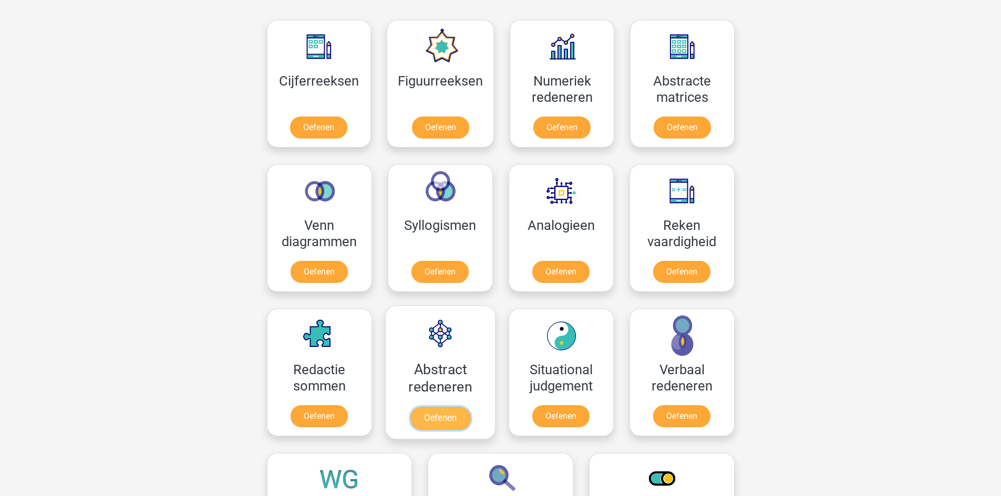
click at [436, 417] on link "Oefenen" at bounding box center [440, 418] width 60 height 23
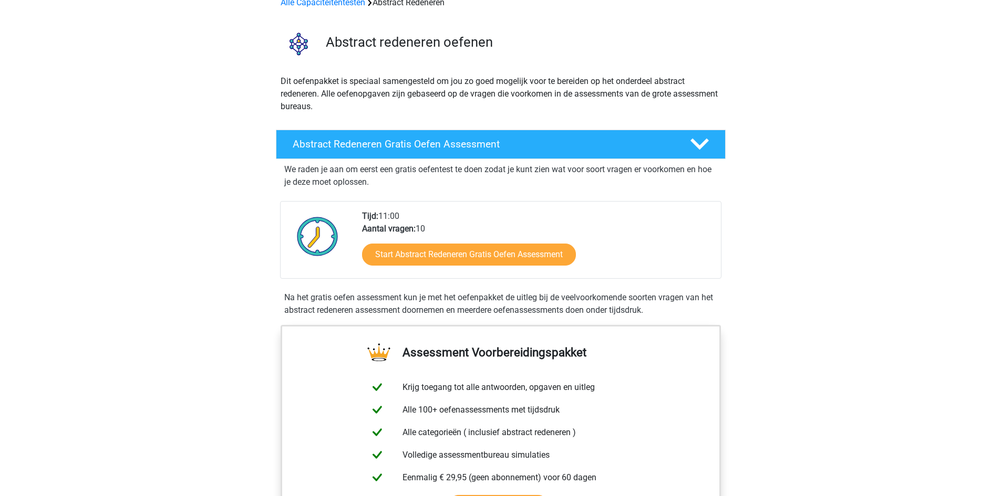
scroll to position [53, 0]
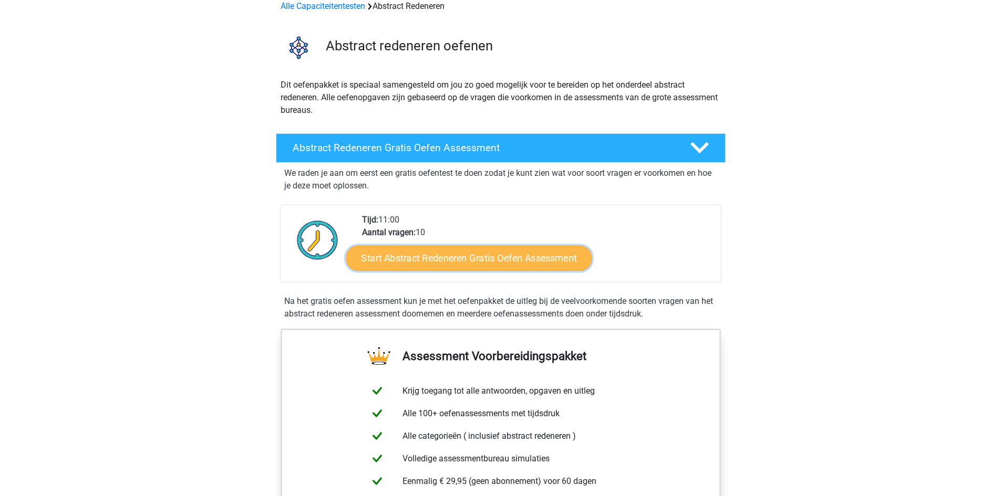
click at [435, 257] on link "Start Abstract Redeneren Gratis Oefen Assessment" at bounding box center [469, 257] width 246 height 25
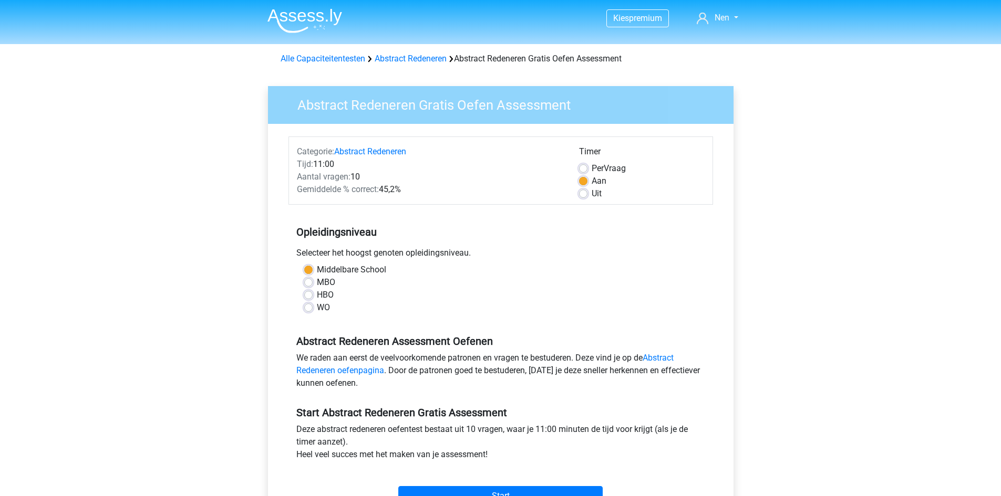
click at [323, 294] on label "HBO" at bounding box center [325, 295] width 17 height 13
click at [313, 294] on input "HBO" at bounding box center [308, 294] width 8 height 11
radio input "true"
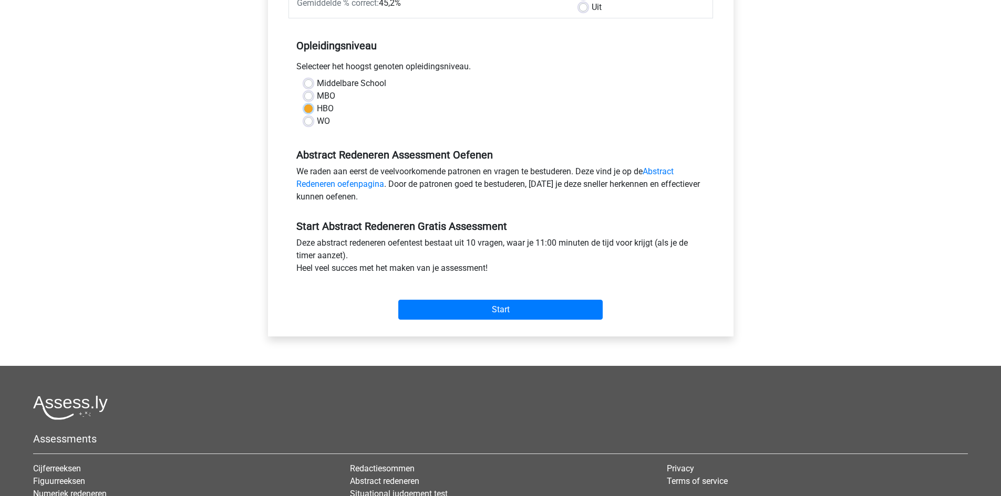
scroll to position [263, 0]
